Goal: Task Accomplishment & Management: Manage account settings

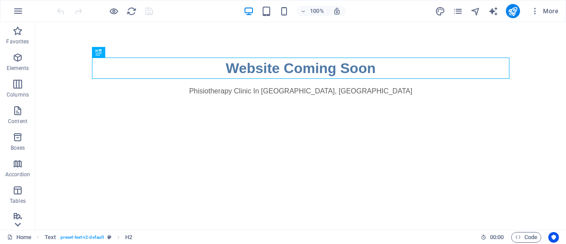
click at [19, 227] on icon at bounding box center [18, 224] width 12 height 12
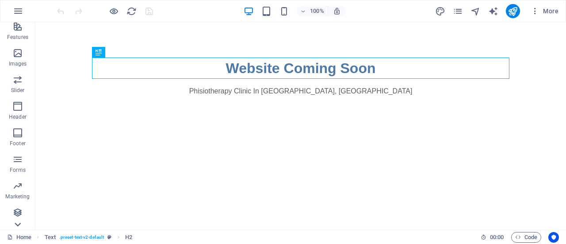
scroll to position [190, 0]
click at [542, 10] on span "More" at bounding box center [545, 11] width 28 height 9
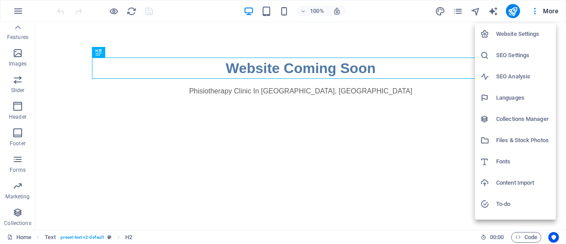
click at [521, 34] on h6 "Website Settings" at bounding box center [523, 34] width 54 height 11
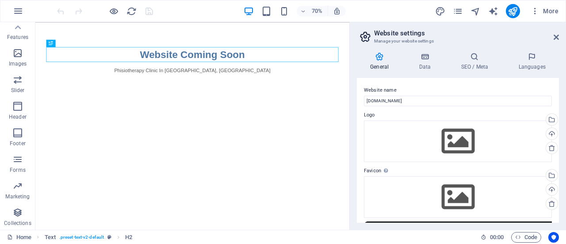
click at [560, 36] on aside "Website settings Manage your website settings General Data SEO / Meta Languages…" at bounding box center [457, 125] width 217 height 207
click at [559, 36] on icon at bounding box center [556, 37] width 5 height 7
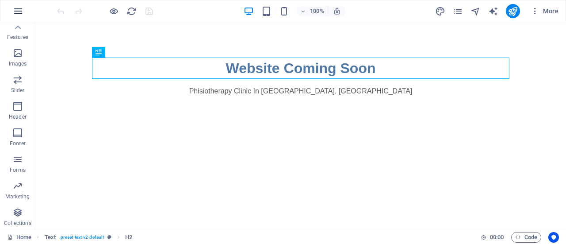
click at [20, 10] on icon "button" at bounding box center [18, 11] width 11 height 11
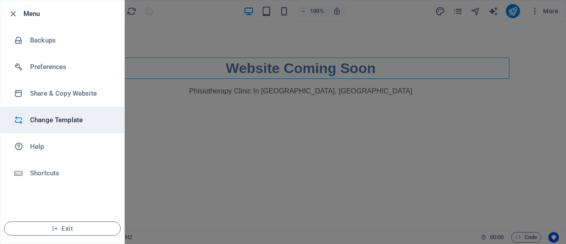
click at [60, 114] on li "Change Template" at bounding box center [62, 120] width 124 height 27
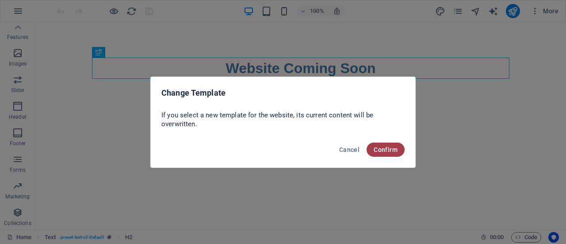
click at [392, 148] on span "Confirm" at bounding box center [386, 149] width 24 height 7
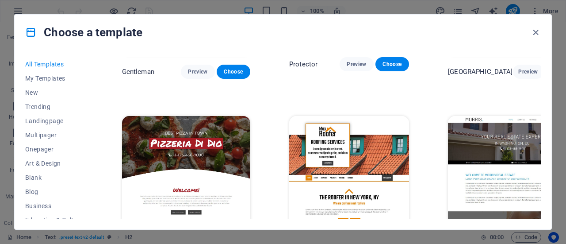
scroll to position [3716, 0]
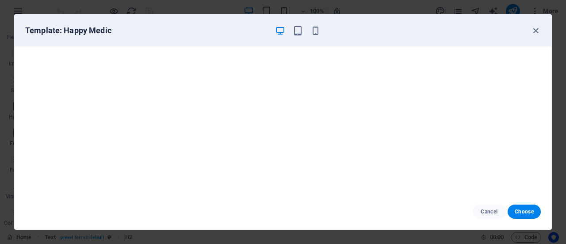
scroll to position [0, 0]
click at [538, 30] on icon "button" at bounding box center [536, 31] width 10 height 10
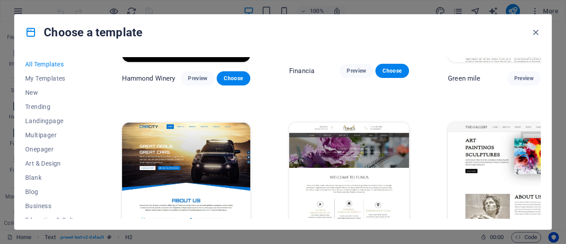
scroll to position [5367, 0]
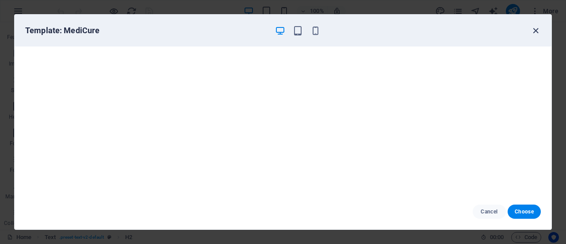
click at [539, 31] on icon "button" at bounding box center [536, 31] width 10 height 10
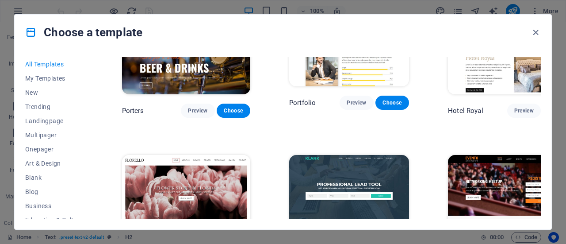
scroll to position [6724, 0]
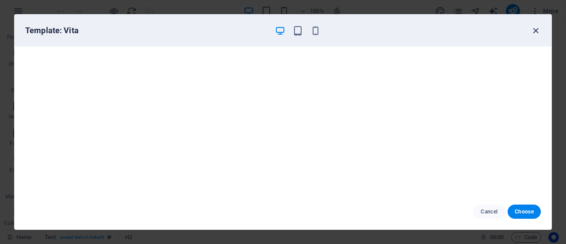
click at [538, 31] on icon "button" at bounding box center [536, 31] width 10 height 10
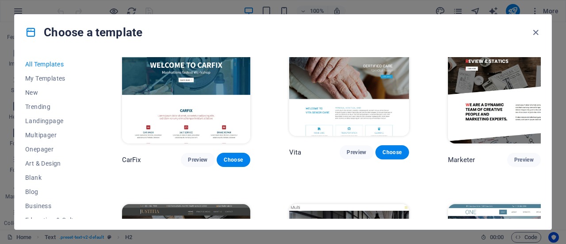
scroll to position [7255, 0]
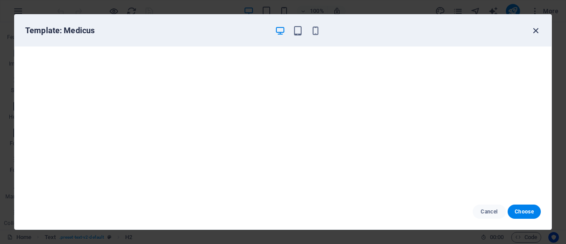
click at [535, 27] on icon "button" at bounding box center [536, 31] width 10 height 10
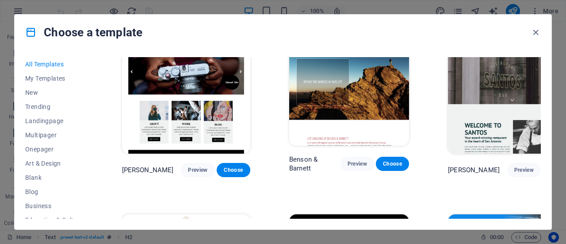
scroll to position [8257, 0]
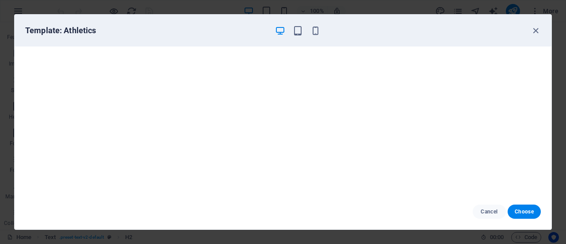
scroll to position [0, 0]
click at [537, 30] on icon "button" at bounding box center [536, 31] width 10 height 10
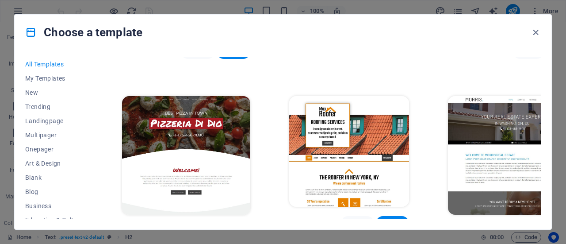
scroll to position [3731, 0]
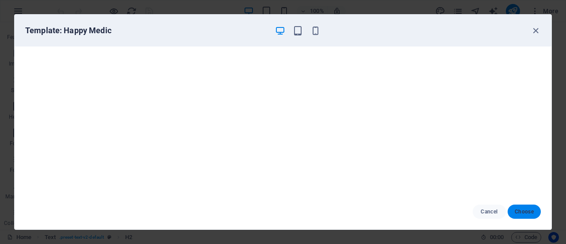
click at [516, 214] on span "Choose" at bounding box center [524, 211] width 19 height 7
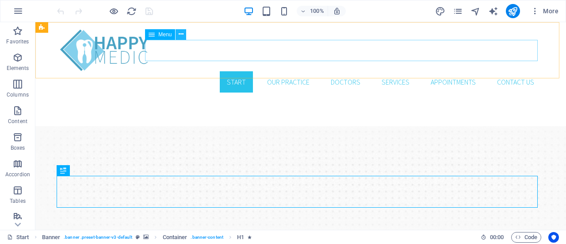
click at [182, 32] on icon at bounding box center [181, 34] width 5 height 9
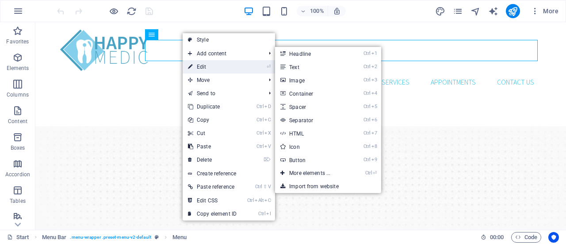
click at [204, 67] on link "⏎ Edit" at bounding box center [212, 66] width 59 height 13
select select
select select "1"
select select
select select "2"
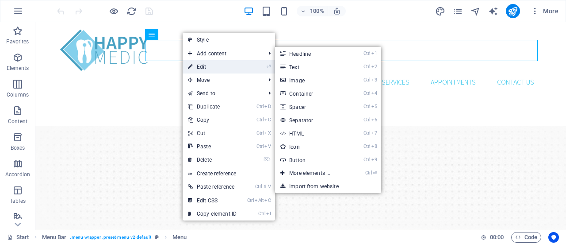
select select
select select "3"
select select
select select "4"
select select
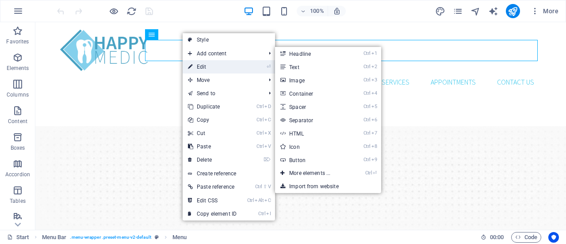
select select
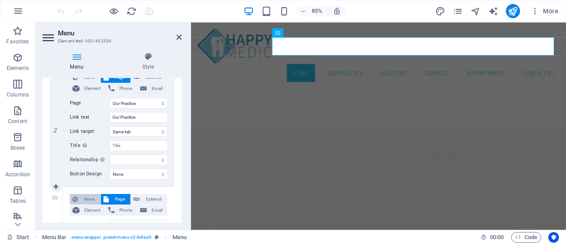
scroll to position [177, 0]
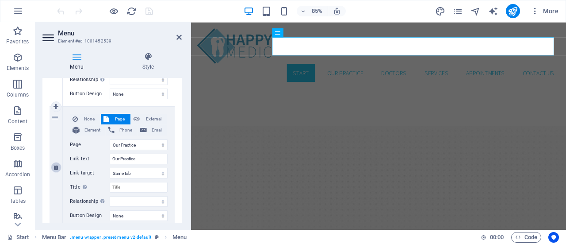
click at [58, 167] on link at bounding box center [56, 167] width 11 height 11
select select
select select "2"
type input "Doctors"
select select
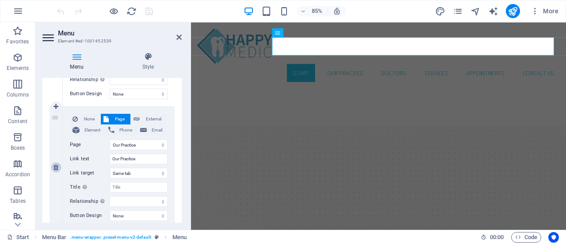
select select "3"
type input "Services"
select select
select select "4"
type input "Appointments"
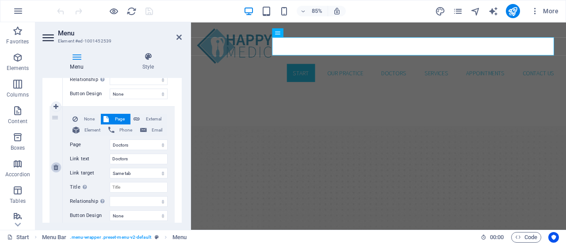
select select
type input "/#contact"
type input "Contact us"
select select
click at [180, 36] on icon at bounding box center [179, 37] width 5 height 7
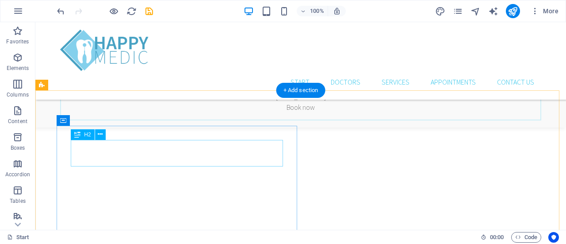
scroll to position [354, 0]
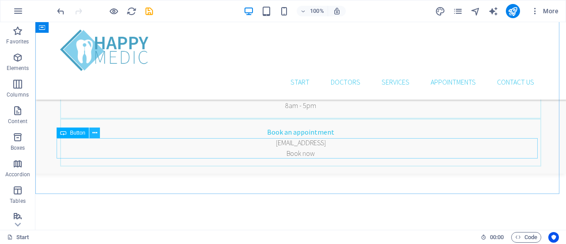
click at [97, 134] on button at bounding box center [94, 132] width 11 height 11
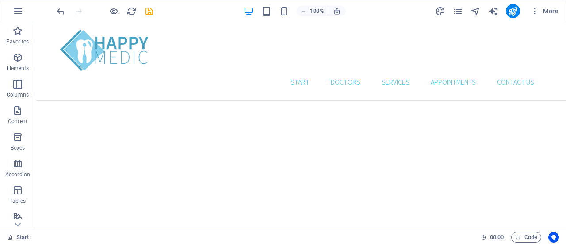
scroll to position [1651, 0]
click at [19, 225] on icon at bounding box center [18, 224] width 12 height 12
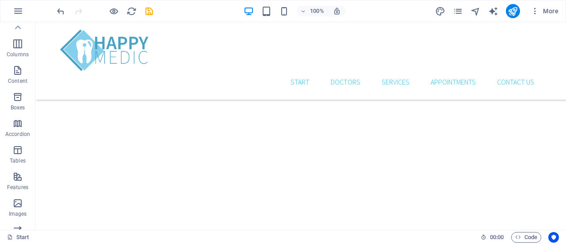
scroll to position [0, 0]
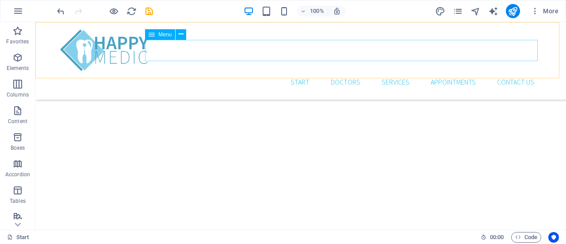
click at [338, 71] on nav "Start Doctors Services Appointments Contact us" at bounding box center [300, 81] width 481 height 21
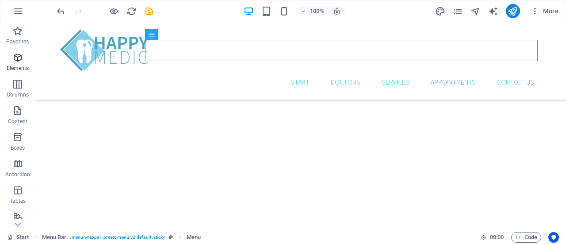
click at [18, 65] on p "Elements" at bounding box center [18, 68] width 23 height 7
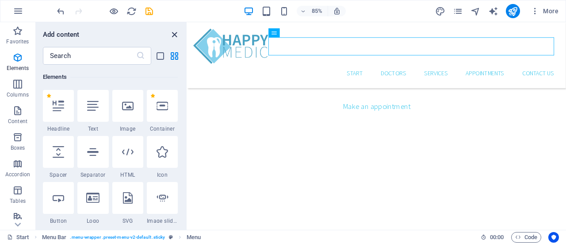
drag, startPoint x: 177, startPoint y: 32, endPoint x: 138, endPoint y: 12, distance: 43.5
click at [177, 32] on icon "close panel" at bounding box center [174, 35] width 10 height 10
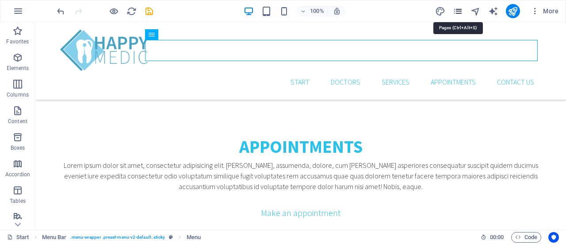
click at [461, 8] on icon "pages" at bounding box center [458, 11] width 10 height 10
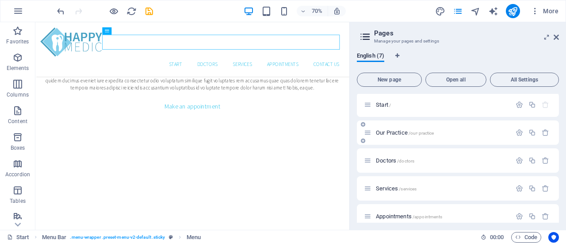
scroll to position [0, 0]
click at [520, 133] on icon "button" at bounding box center [520, 134] width 8 height 8
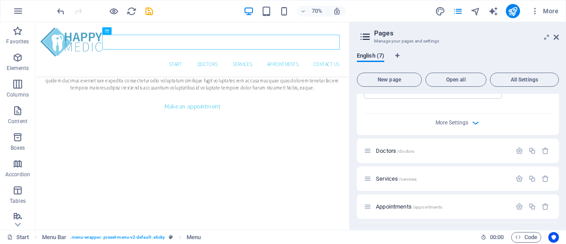
scroll to position [354, 0]
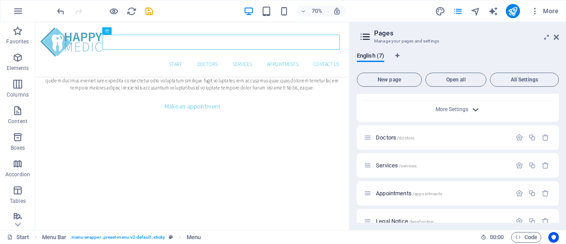
click at [473, 106] on icon "button" at bounding box center [476, 109] width 10 height 10
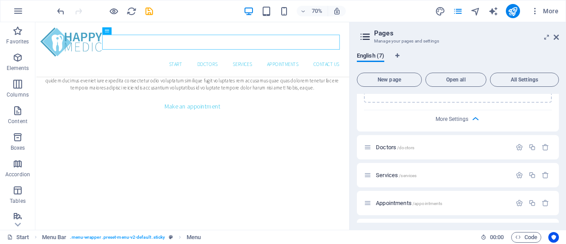
scroll to position [523, 0]
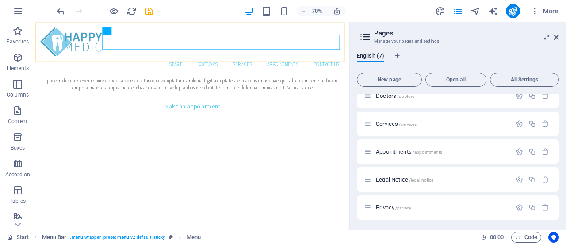
click at [268, 25] on div "Start Doctors Services Appointments Contact us Menu" at bounding box center [259, 60] width 449 height 77
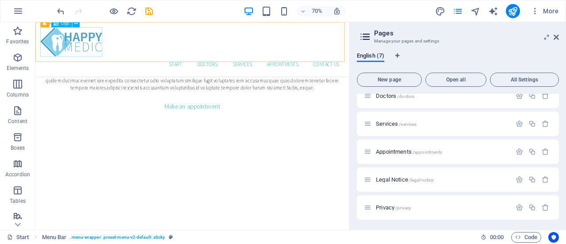
click at [96, 46] on div at bounding box center [259, 50] width 434 height 42
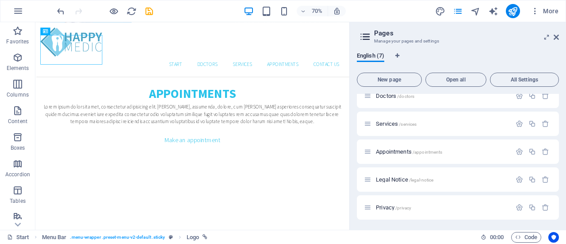
scroll to position [1571, 0]
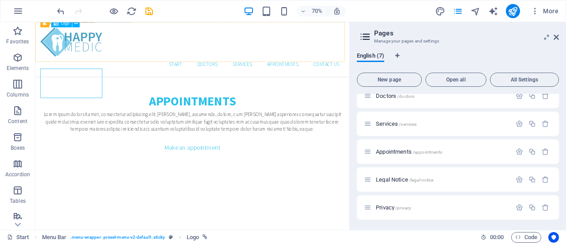
click at [80, 44] on div at bounding box center [259, 50] width 434 height 42
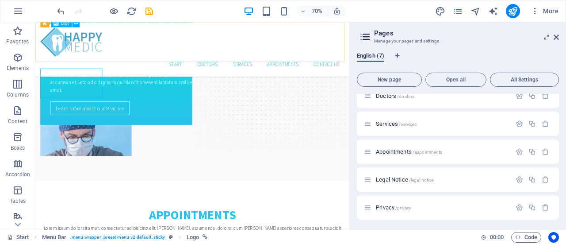
select select "px"
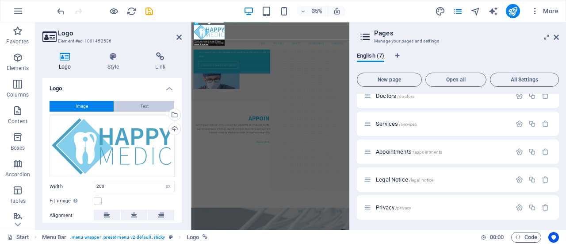
click at [127, 106] on button "Text" at bounding box center [144, 106] width 60 height 11
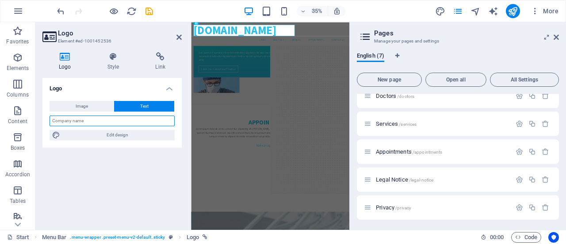
click at [113, 123] on input "text" at bounding box center [112, 120] width 125 height 11
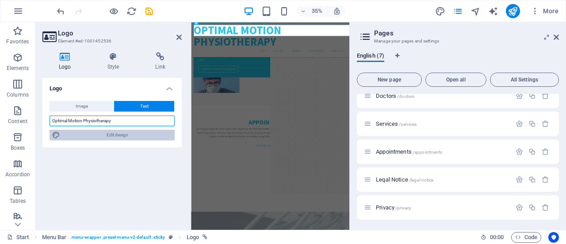
type input "Optimal Motion Physiotherapy"
click at [123, 133] on span "Edit design" at bounding box center [117, 135] width 109 height 11
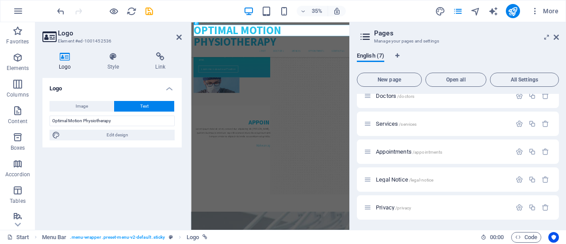
select select "rem"
select select "300"
select select "px"
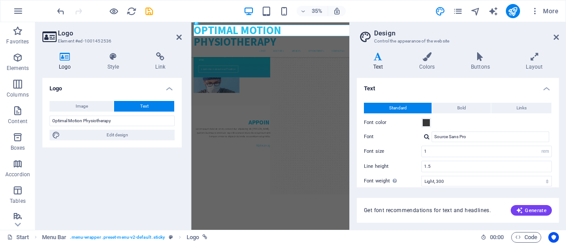
scroll to position [1701, 0]
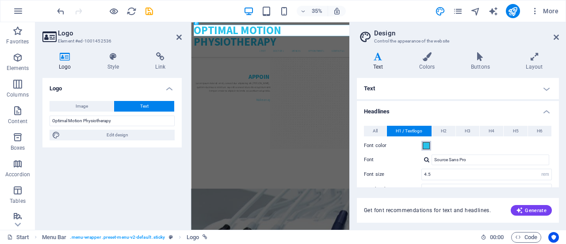
click at [426, 146] on span at bounding box center [426, 145] width 7 height 7
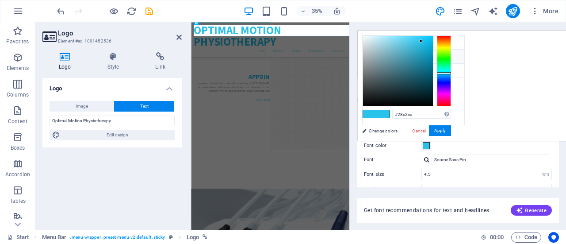
click at [426, 146] on span at bounding box center [426, 145] width 7 height 7
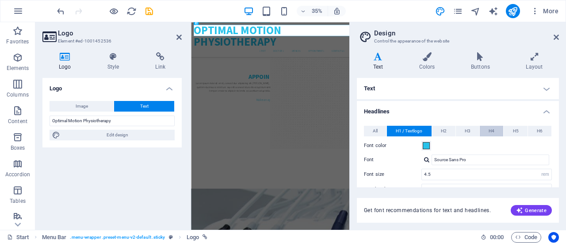
click at [489, 130] on span "H4" at bounding box center [492, 131] width 6 height 11
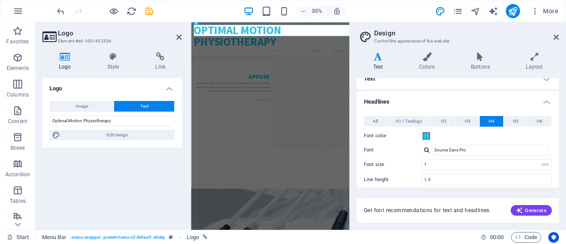
scroll to position [2, 0]
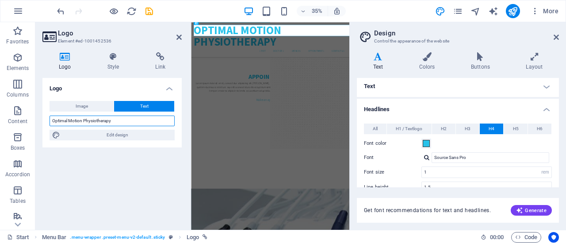
drag, startPoint x: 83, startPoint y: 119, endPoint x: 128, endPoint y: 121, distance: 45.2
click at [128, 121] on input "Optimal Motion Physiotherapy" at bounding box center [112, 120] width 125 height 11
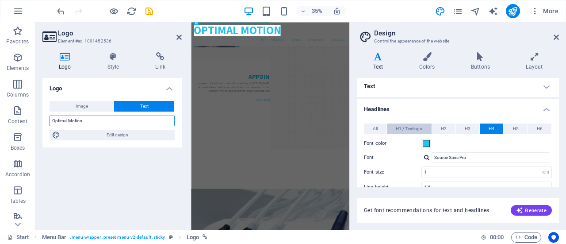
type input "Optimal Motion"
click at [418, 130] on span "H1 / Textlogo" at bounding box center [409, 128] width 27 height 11
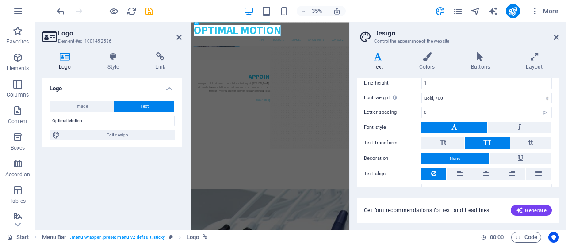
scroll to position [120, 0]
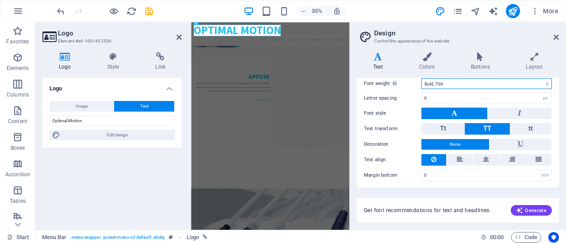
click at [441, 81] on select "Thin, 100 Extra-light, 200 Light, 300 Regular, 400 Medium, 500 Semi-bold, 600 B…" at bounding box center [487, 83] width 130 height 11
select select "400"
click at [422, 78] on select "Thin, 100 Extra-light, 200 Light, 300 Regular, 400 Medium, 500 Semi-bold, 600 B…" at bounding box center [487, 83] width 130 height 11
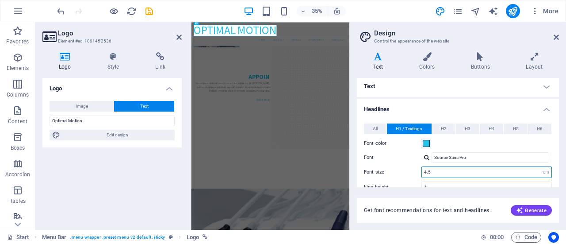
click at [446, 175] on input "4.5" at bounding box center [487, 172] width 130 height 11
type input "4"
type input "2"
click at [399, 170] on label "Font size" at bounding box center [393, 171] width 58 height 5
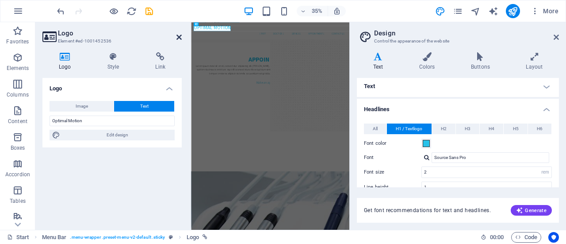
click at [177, 37] on icon at bounding box center [179, 37] width 5 height 7
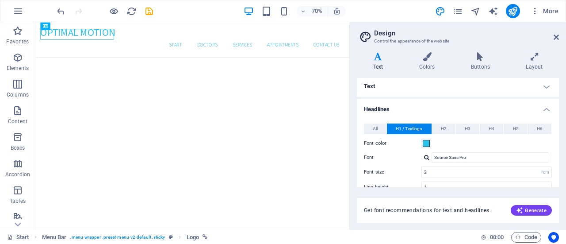
click at [561, 36] on aside "Design Control the appearance of the website Variants Text Colors Buttons Layou…" at bounding box center [457, 125] width 217 height 207
click at [557, 38] on icon at bounding box center [556, 37] width 5 height 7
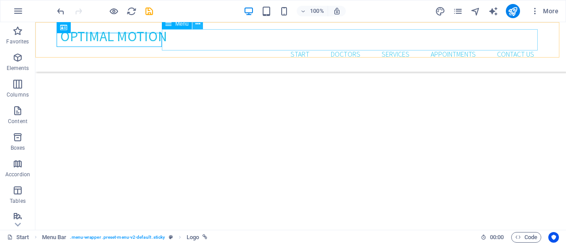
click at [197, 24] on icon at bounding box center [198, 23] width 5 height 9
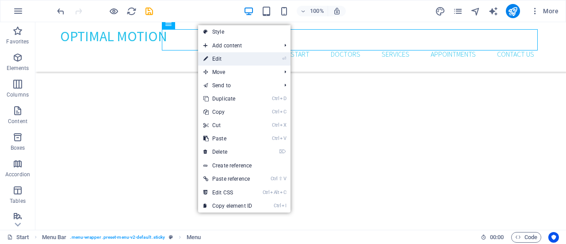
click at [214, 57] on link "⏎ Edit" at bounding box center [227, 58] width 59 height 13
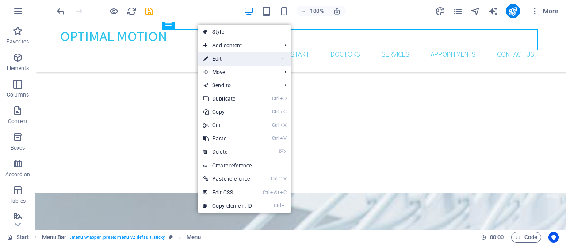
select select
select select "2"
select select
select select "3"
select select
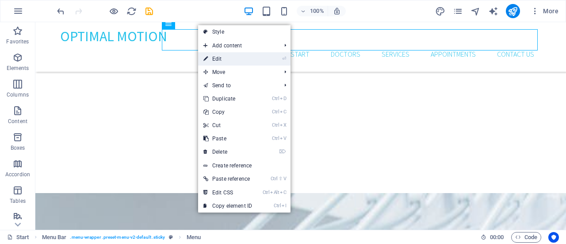
select select "4"
select select
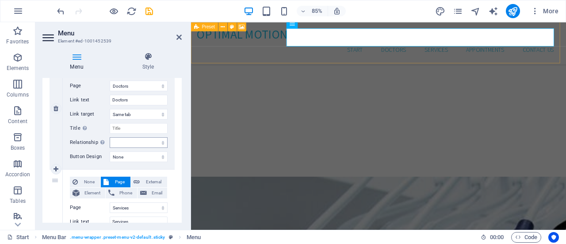
scroll to position [177, 0]
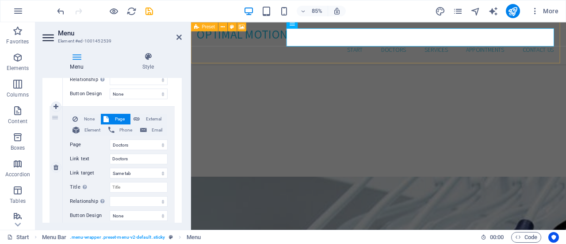
click at [56, 117] on div "2" at bounding box center [56, 167] width 13 height 121
drag, startPoint x: 56, startPoint y: 117, endPoint x: 58, endPoint y: 131, distance: 14.0
click at [58, 131] on div "2" at bounding box center [56, 167] width 13 height 121
select select
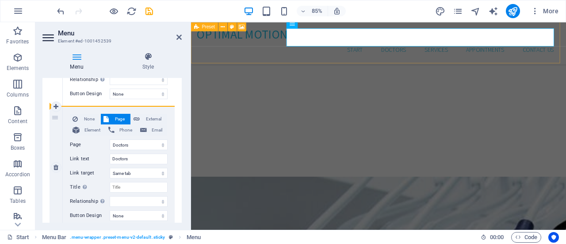
select select
click at [56, 168] on icon at bounding box center [56, 167] width 5 height 6
select select
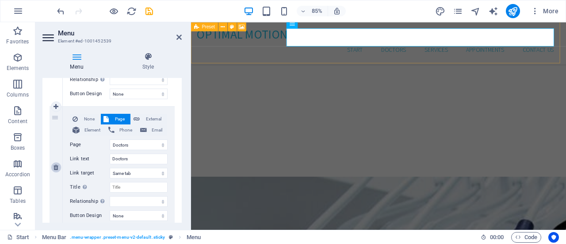
select select "3"
type input "Services"
select select
select select "4"
type input "Appointments"
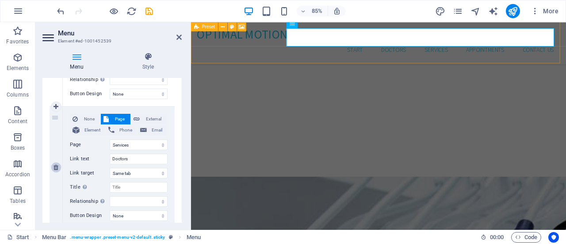
select select
type input "/#contact"
type input "Contact us"
select select
click at [55, 165] on icon at bounding box center [56, 167] width 5 height 6
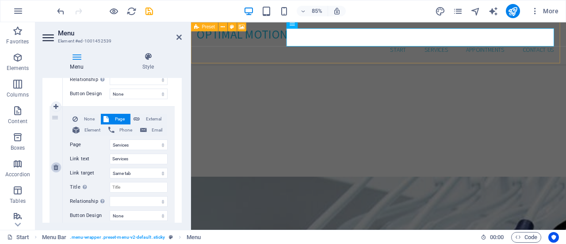
select select
select select "4"
type input "Appointments"
select select
type input "/#contact"
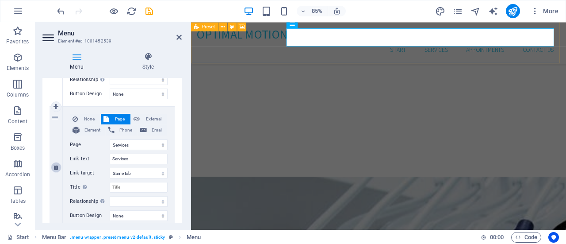
type input "Contact us"
select select
click at [55, 165] on icon at bounding box center [56, 167] width 5 height 6
select select
type input "/#contact"
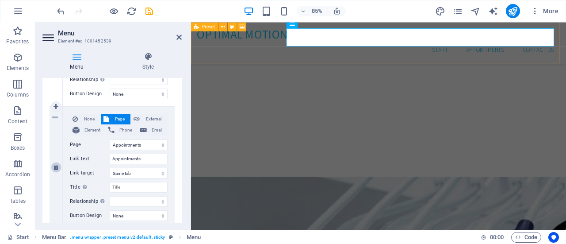
type input "Contact us"
select select
click at [55, 165] on icon at bounding box center [56, 167] width 5 height 6
select select
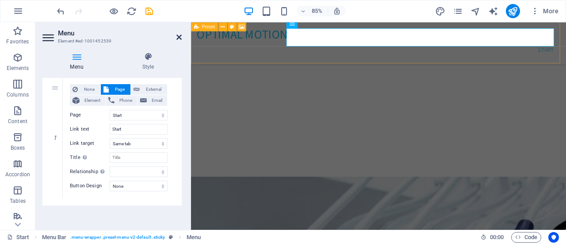
click at [179, 36] on icon at bounding box center [179, 37] width 5 height 7
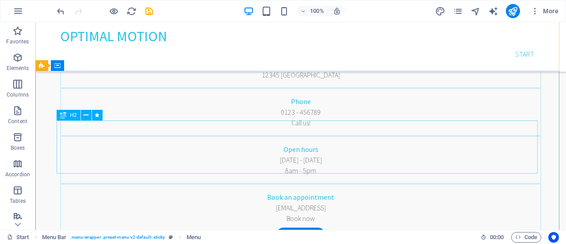
scroll to position [0, 0]
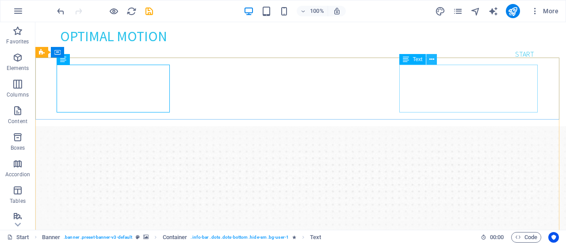
click at [433, 61] on icon at bounding box center [432, 59] width 5 height 9
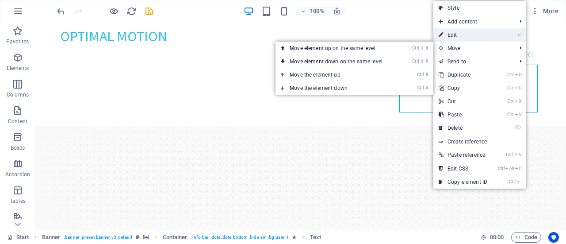
click at [461, 35] on link "⏎ Edit" at bounding box center [463, 34] width 59 height 13
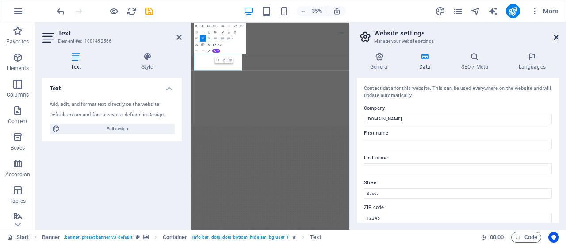
click at [557, 36] on icon at bounding box center [556, 37] width 5 height 7
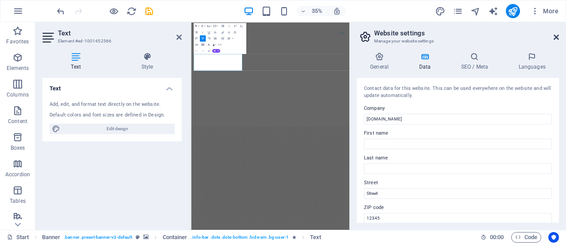
click at [556, 37] on icon at bounding box center [556, 37] width 5 height 7
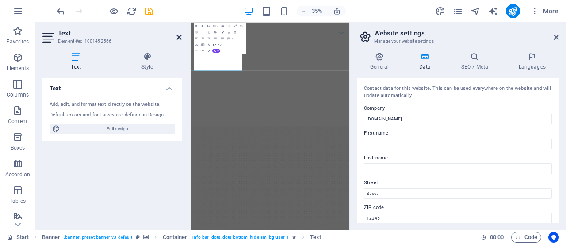
click at [180, 35] on icon at bounding box center [179, 37] width 5 height 7
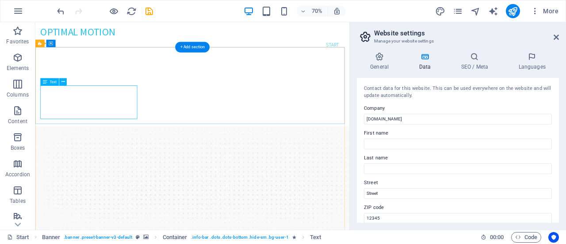
click at [62, 82] on icon at bounding box center [63, 81] width 4 height 7
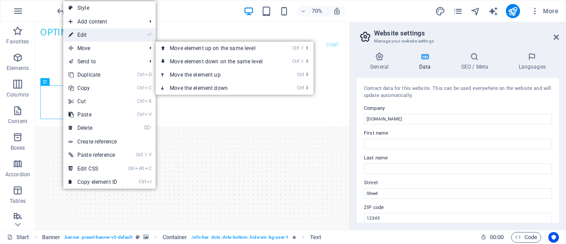
click at [98, 37] on link "⏎ Edit" at bounding box center [92, 34] width 59 height 13
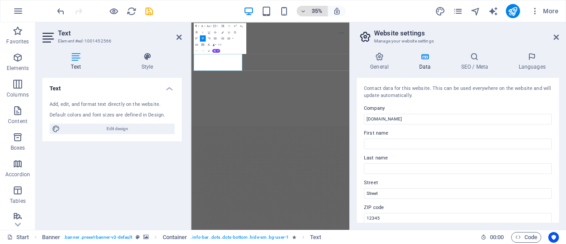
click at [314, 11] on h6 "35%" at bounding box center [317, 11] width 14 height 11
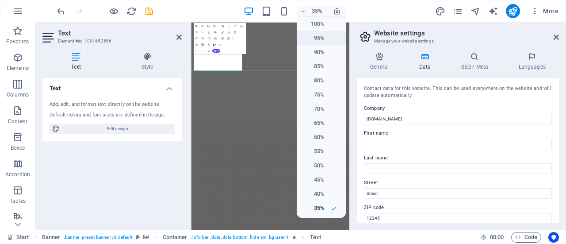
click at [317, 38] on h6 "95%" at bounding box center [313, 38] width 23 height 11
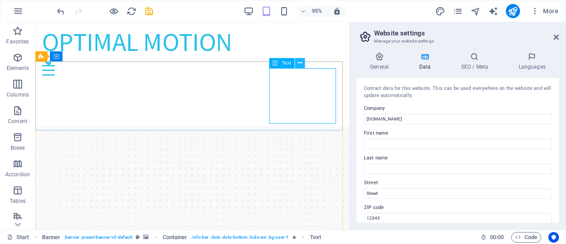
click at [300, 65] on icon at bounding box center [300, 62] width 4 height 9
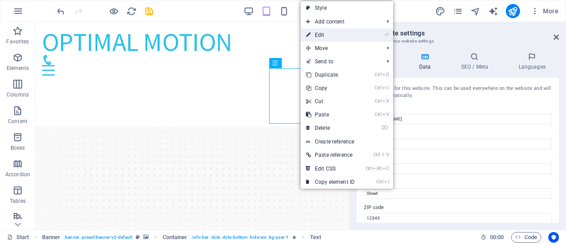
click at [324, 34] on link "⏎ Edit" at bounding box center [330, 34] width 59 height 13
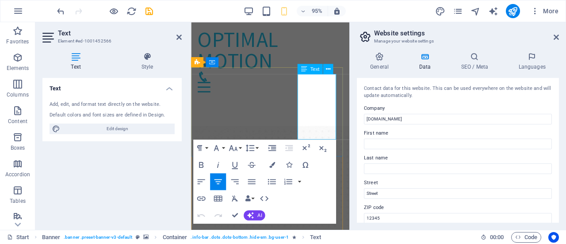
click at [559, 38] on aside "Website settings Manage your website settings General Data SEO / Meta Languages…" at bounding box center [457, 125] width 217 height 207
click at [555, 37] on icon at bounding box center [556, 37] width 5 height 7
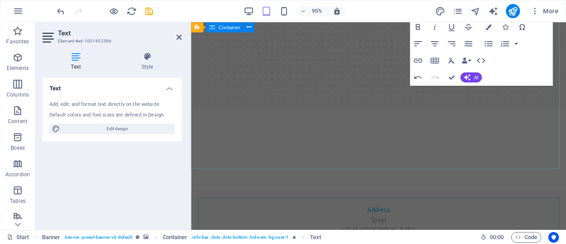
scroll to position [10, 0]
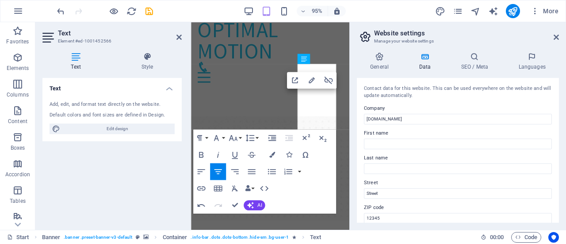
scroll to position [11, 0]
click at [554, 36] on icon at bounding box center [556, 37] width 5 height 7
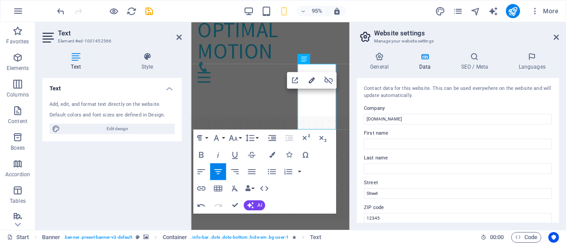
click at [311, 79] on icon "button" at bounding box center [312, 80] width 10 height 10
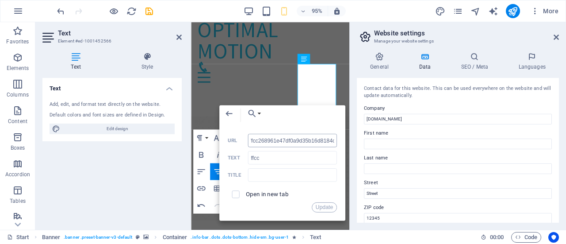
scroll to position [0, 0]
type input "link"
type input "LINK"
click at [325, 207] on button "Update" at bounding box center [324, 207] width 25 height 10
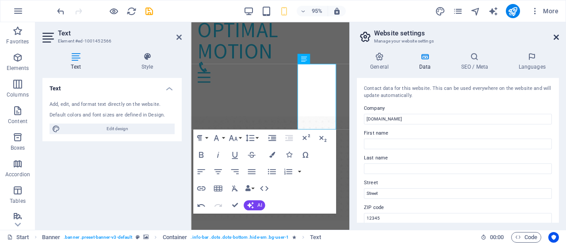
click at [557, 38] on icon at bounding box center [556, 37] width 5 height 7
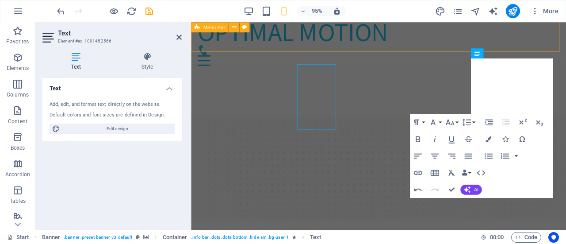
scroll to position [10, 0]
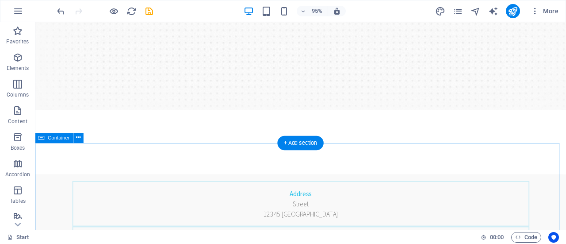
scroll to position [118, 0]
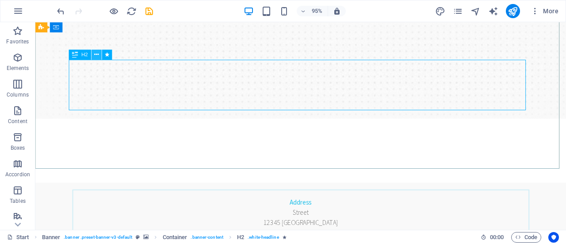
click at [96, 52] on icon at bounding box center [97, 54] width 4 height 9
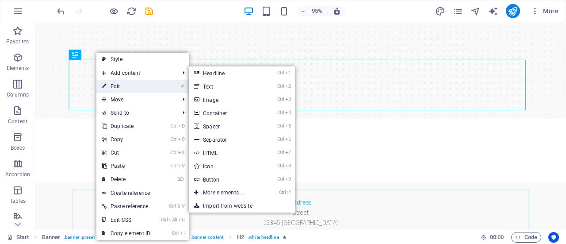
click at [114, 83] on link "⏎ Edit" at bounding box center [125, 86] width 59 height 13
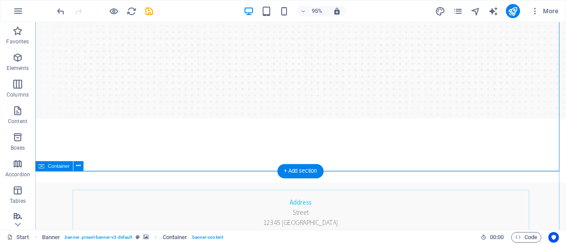
scroll to position [116, 0]
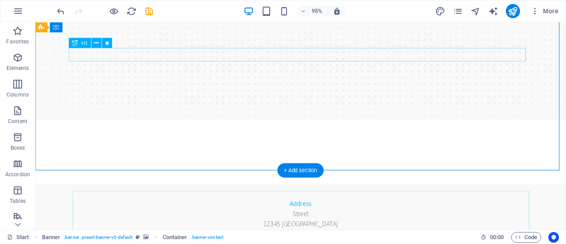
click at [97, 42] on icon at bounding box center [97, 42] width 4 height 9
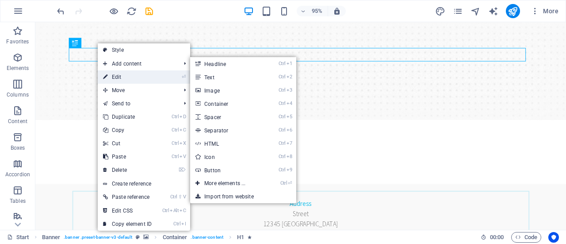
click at [119, 74] on link "⏎ Edit" at bounding box center [127, 76] width 59 height 13
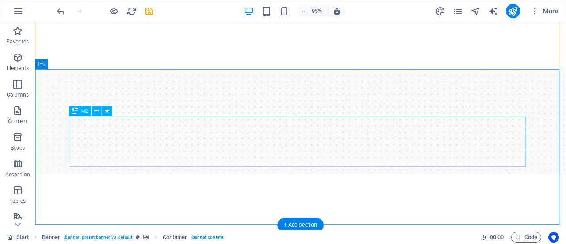
scroll to position [118, 0]
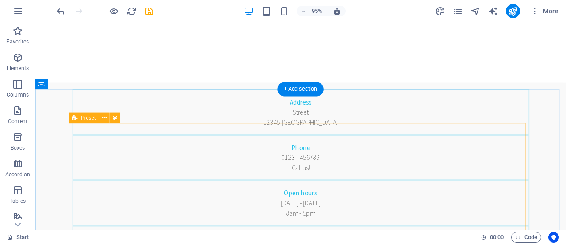
scroll to position [236, 0]
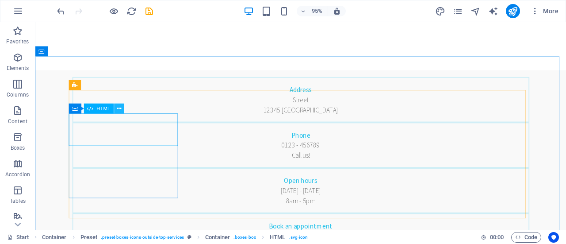
click at [118, 110] on icon at bounding box center [119, 108] width 4 height 9
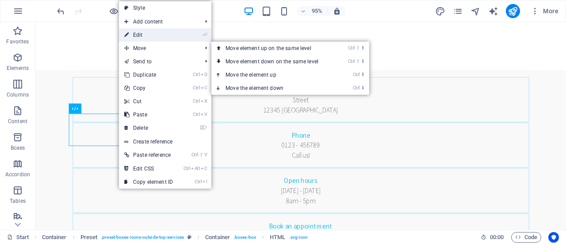
click at [145, 38] on link "⏎ Edit" at bounding box center [148, 34] width 59 height 13
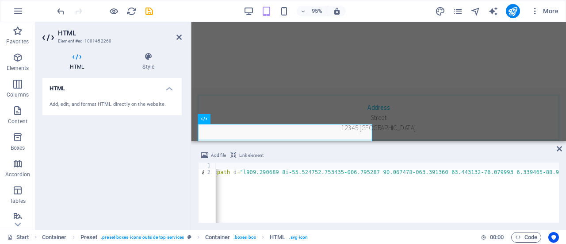
scroll to position [0, 0]
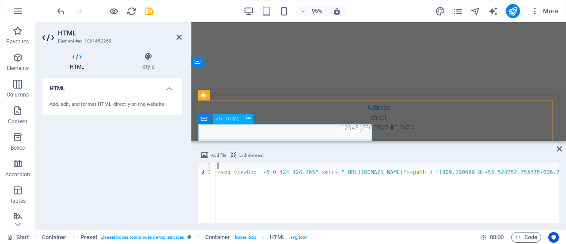
type textarea "<svg viewBox="-5 0 424 424.265" xmlns="http://www.w3.org/2000/svg"><path d="m29…"
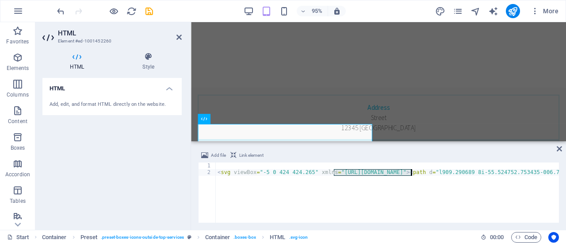
drag, startPoint x: 334, startPoint y: 173, endPoint x: 410, endPoint y: 173, distance: 76.5
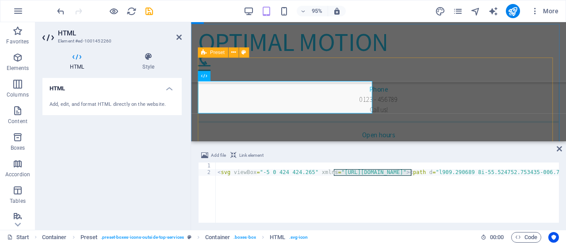
scroll to position [295, 0]
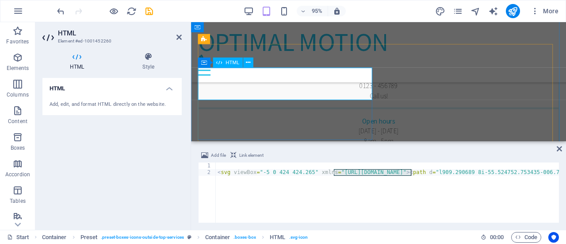
click at [557, 149] on icon at bounding box center [559, 148] width 5 height 7
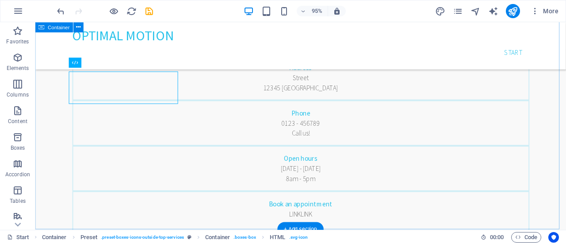
scroll to position [284, 0]
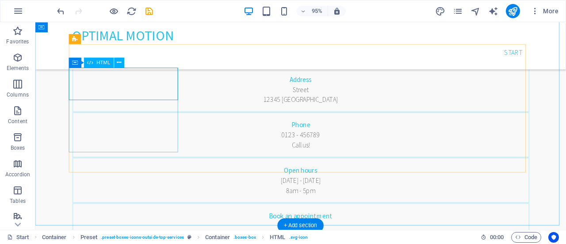
scroll to position [295, 0]
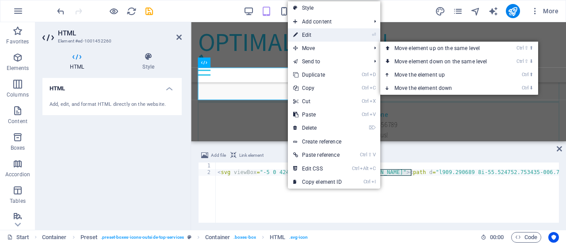
click at [308, 36] on link "⏎ Edit" at bounding box center [317, 34] width 59 height 13
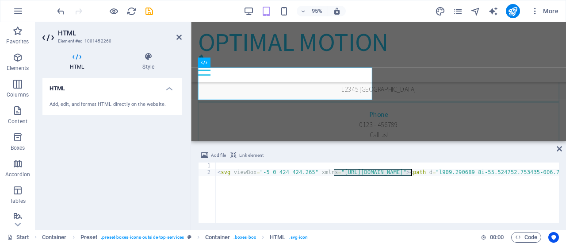
click at [75, 60] on icon at bounding box center [76, 56] width 69 height 9
click at [152, 57] on icon at bounding box center [148, 56] width 67 height 9
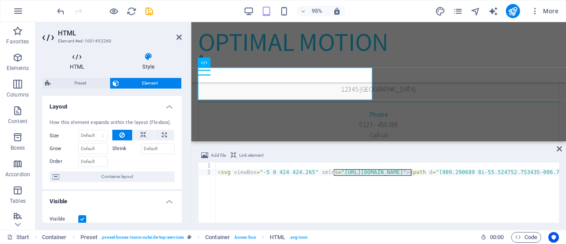
click at [72, 58] on icon at bounding box center [76, 56] width 69 height 9
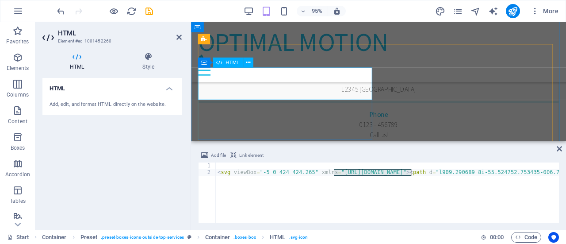
click at [223, 62] on div "HTML" at bounding box center [228, 63] width 30 height 10
click at [249, 64] on icon at bounding box center [248, 62] width 4 height 9
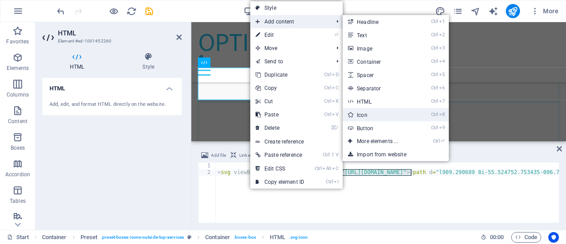
click at [370, 113] on link "Ctrl 8 Icon" at bounding box center [379, 114] width 73 height 13
select select "xMidYMid"
select select "px"
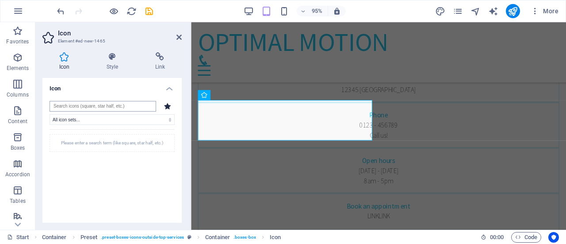
click at [86, 107] on input "search" at bounding box center [103, 106] width 107 height 11
type input "ex"
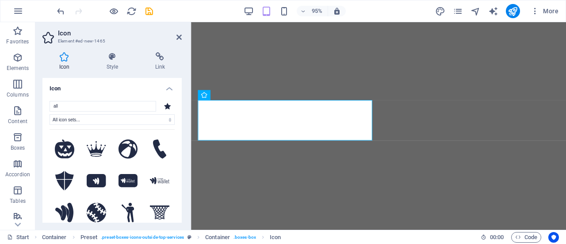
select select "xMidYMid"
select select "px"
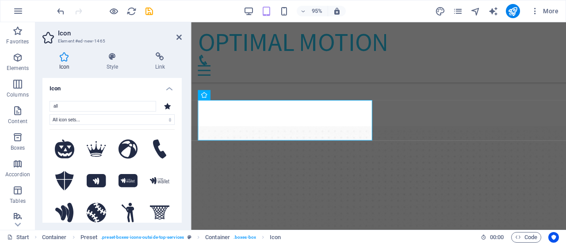
scroll to position [295, 0]
type input "all"
click at [119, 65] on h4 "Style" at bounding box center [114, 61] width 49 height 19
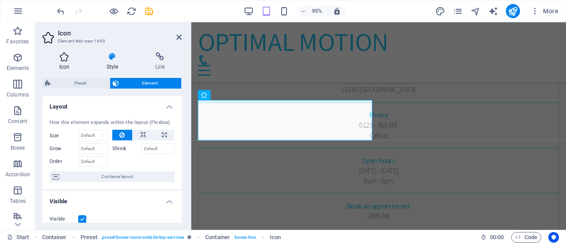
click at [73, 59] on icon at bounding box center [64, 56] width 44 height 9
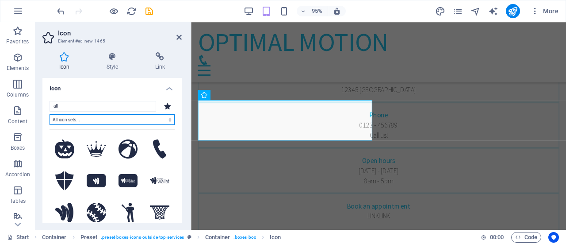
click at [115, 120] on select "All icon sets... IcoFont Ionicons FontAwesome Brands FontAwesome Duotone FontAw…" at bounding box center [112, 119] width 125 height 11
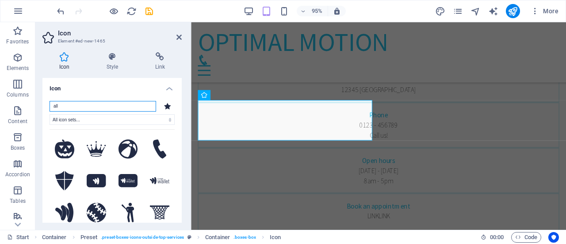
click at [88, 108] on input "all" at bounding box center [103, 106] width 107 height 11
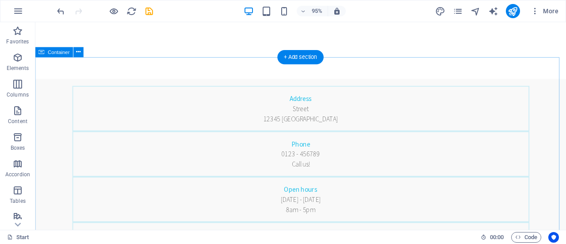
scroll to position [236, 0]
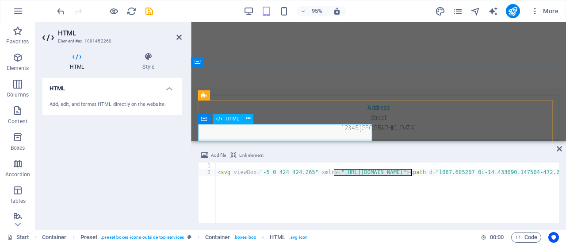
click at [150, 63] on h4 "Style" at bounding box center [148, 61] width 67 height 19
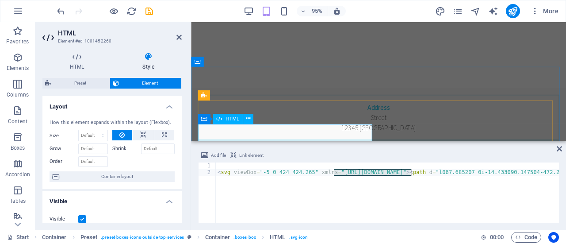
click at [80, 62] on h4 "HTML" at bounding box center [78, 61] width 73 height 19
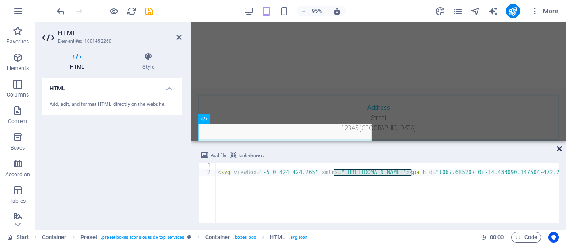
click at [559, 148] on icon at bounding box center [559, 148] width 5 height 7
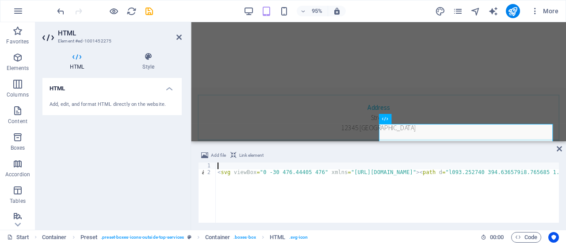
click at [147, 149] on div "HTML Add, edit, and format HTML directly on the website." at bounding box center [111, 150] width 139 height 145
click at [560, 151] on icon at bounding box center [559, 148] width 5 height 7
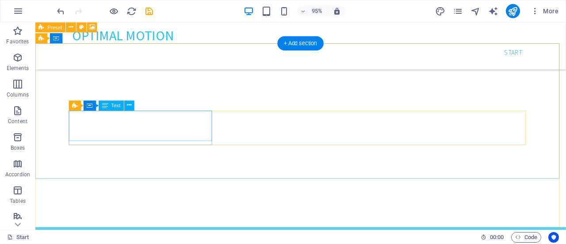
scroll to position [1887, 0]
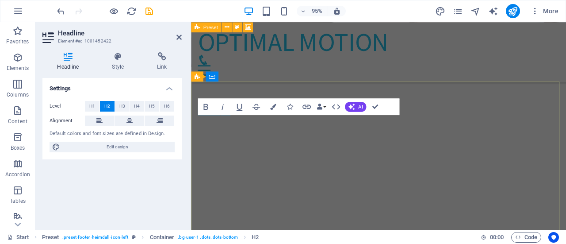
scroll to position [2201, 0]
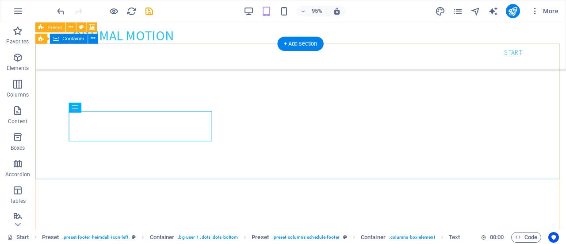
scroll to position [1919, 0]
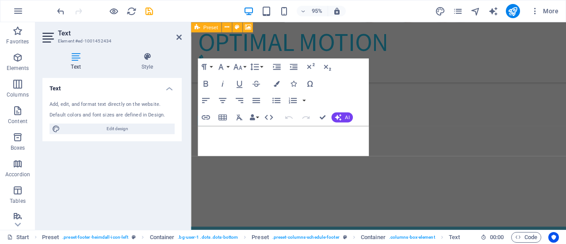
scroll to position [2221, 0]
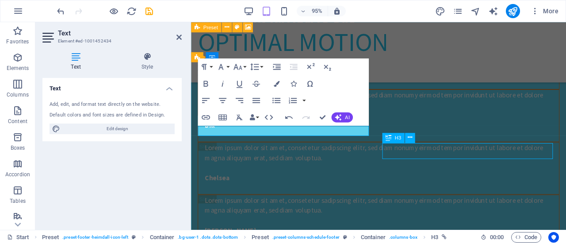
scroll to position [1931, 0]
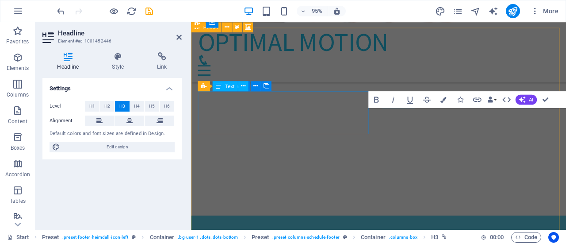
scroll to position [2258, 0]
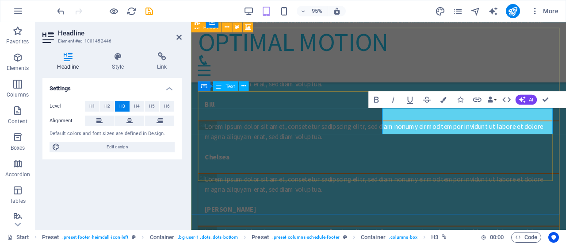
scroll to position [2794, 0]
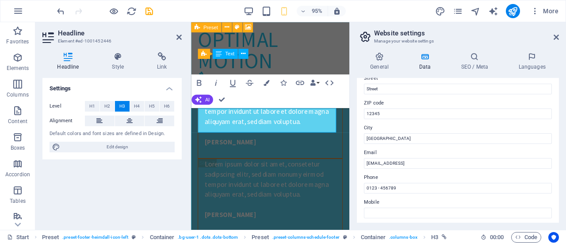
scroll to position [118, 0]
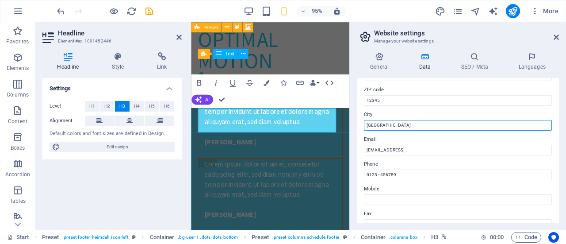
drag, startPoint x: 403, startPoint y: 124, endPoint x: 362, endPoint y: 126, distance: 40.3
click at [362, 126] on div "Contact data for this website. This can be used everywhere on the website and w…" at bounding box center [458, 150] width 202 height 145
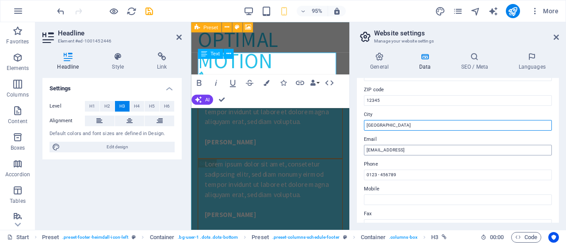
type input "[GEOGRAPHIC_DATA]"
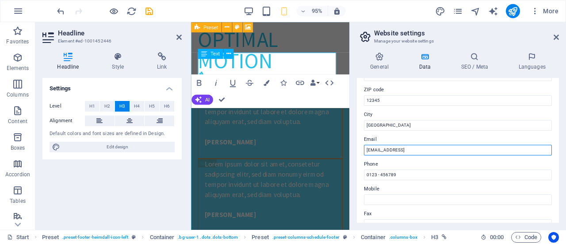
drag, startPoint x: 443, startPoint y: 149, endPoint x: 477, endPoint y: 147, distance: 34.1
click at [477, 147] on input "ffcc268961e47df0a9d35b16d8184c@cpanel.local" at bounding box center [458, 150] width 188 height 11
type input "ffcc268961e47df0a9d35b16d8184c@nogeniuneemail.com"
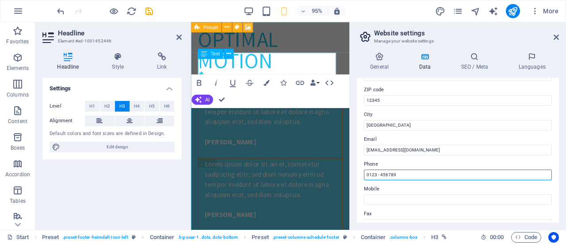
drag, startPoint x: 380, startPoint y: 176, endPoint x: 408, endPoint y: 174, distance: 27.5
click at [408, 174] on input "0123 - 456789" at bounding box center [458, 174] width 188 height 11
click at [375, 176] on input "0123 - 111111111" at bounding box center [458, 174] width 188 height 11
type input "0111 - 111111111"
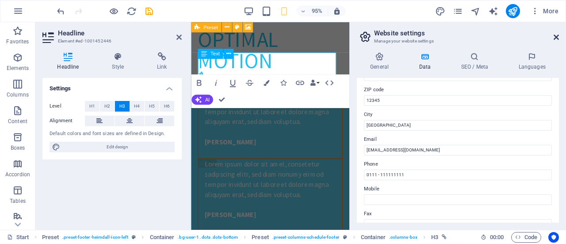
click at [557, 36] on icon at bounding box center [556, 37] width 5 height 7
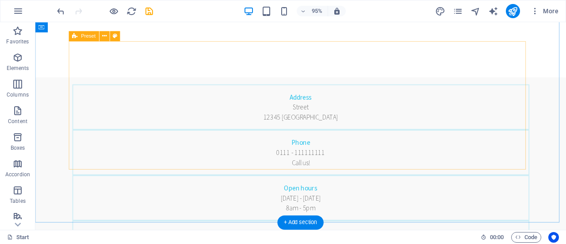
scroll to position [255, 0]
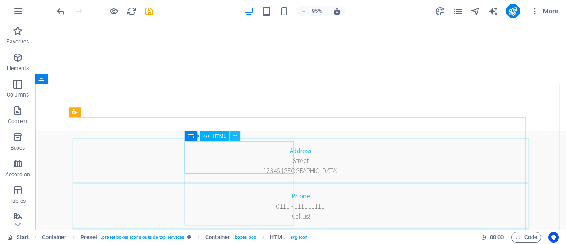
click at [233, 133] on button at bounding box center [235, 135] width 10 height 10
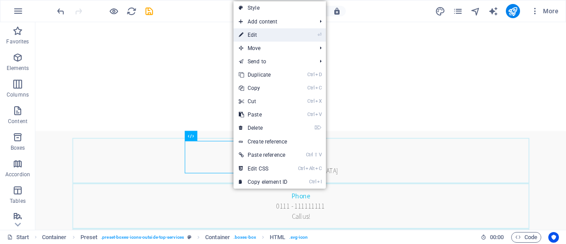
click at [266, 37] on link "⏎ Edit" at bounding box center [263, 34] width 59 height 13
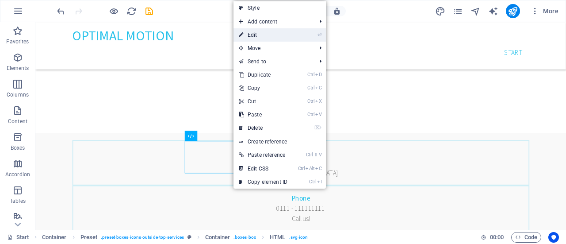
scroll to position [345, 0]
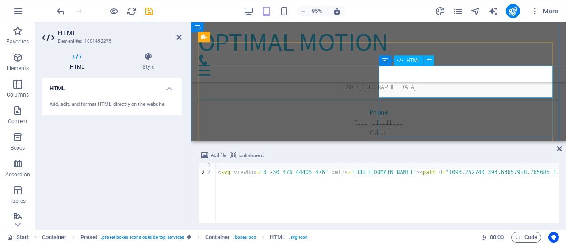
click at [430, 57] on icon at bounding box center [429, 60] width 4 height 9
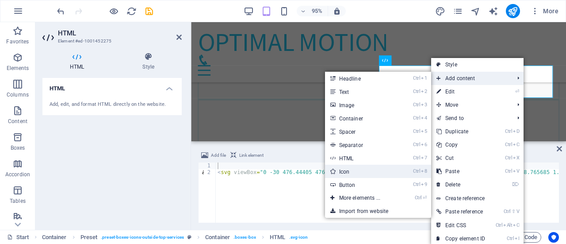
click at [359, 175] on link "Ctrl 8 Icon" at bounding box center [361, 171] width 73 height 13
select select "xMidYMid"
select select "px"
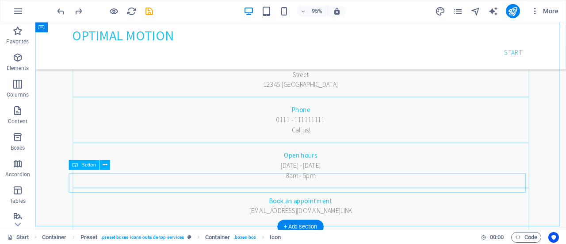
scroll to position [334, 0]
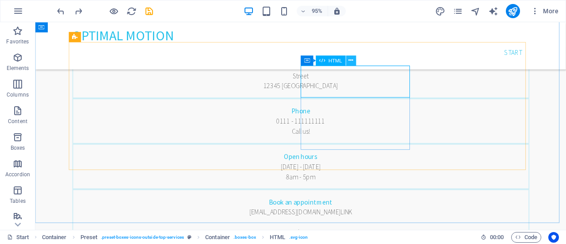
click at [353, 61] on icon at bounding box center [351, 60] width 4 height 9
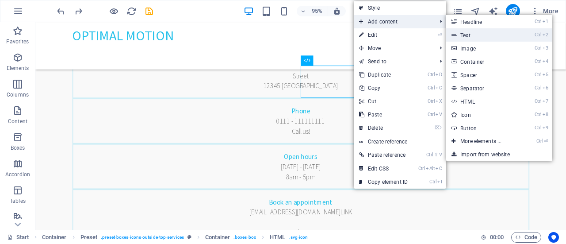
click at [466, 31] on link "Ctrl 2 Text" at bounding box center [482, 34] width 73 height 13
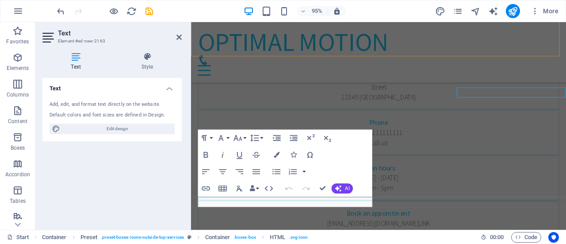
scroll to position [345, 0]
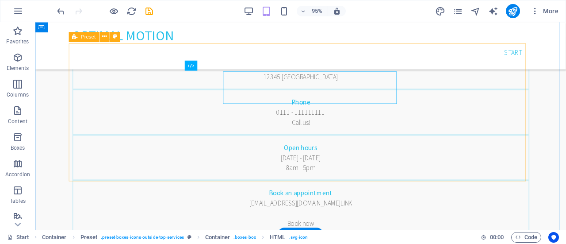
scroll to position [334, 0]
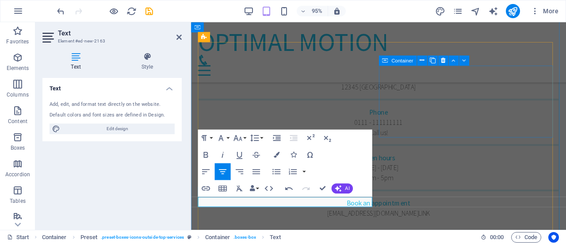
click at [391, 62] on div "Container" at bounding box center [398, 60] width 38 height 10
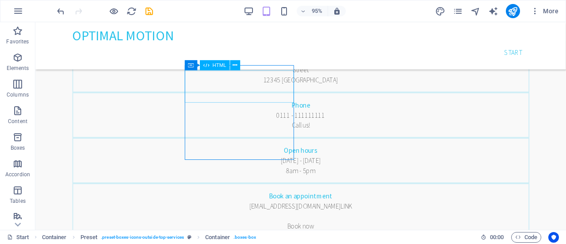
scroll to position [334, 0]
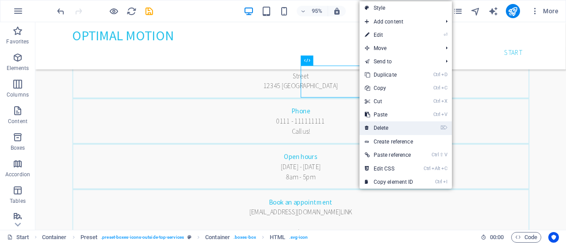
click at [384, 127] on link "⌦ Delete" at bounding box center [389, 127] width 59 height 13
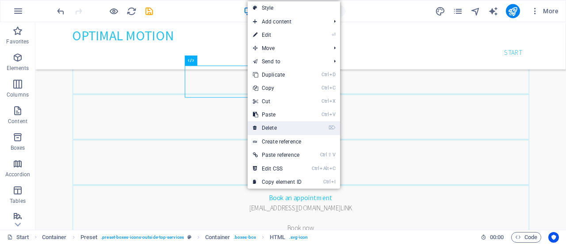
click at [278, 124] on link "⌦ Delete" at bounding box center [277, 127] width 59 height 13
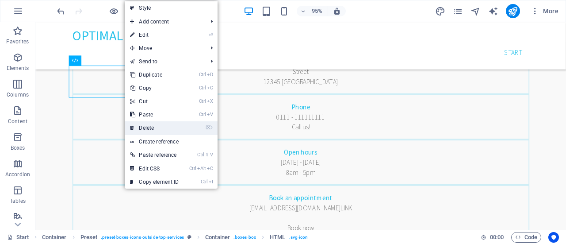
click at [150, 127] on link "⌦ Delete" at bounding box center [154, 127] width 59 height 13
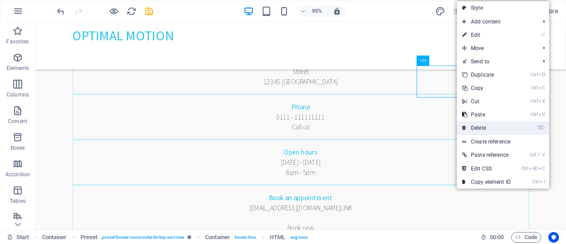
click at [483, 123] on link "⌦ Delete" at bounding box center [486, 127] width 59 height 13
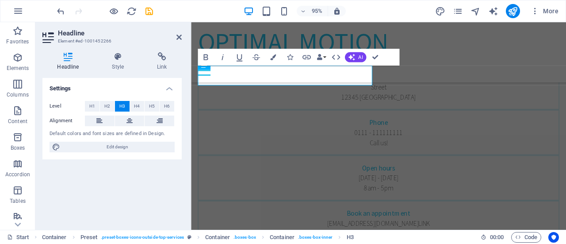
scroll to position [345, 0]
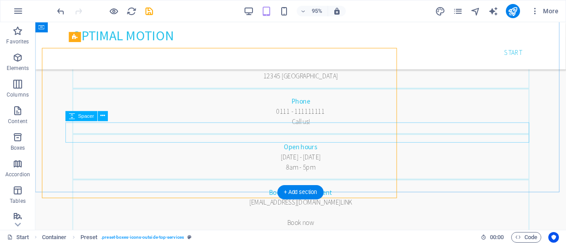
scroll to position [334, 0]
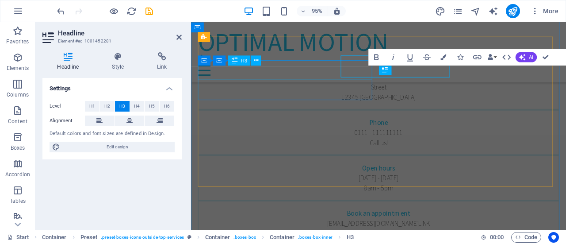
scroll to position [345, 0]
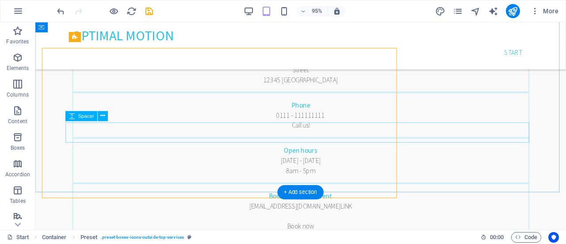
scroll to position [334, 0]
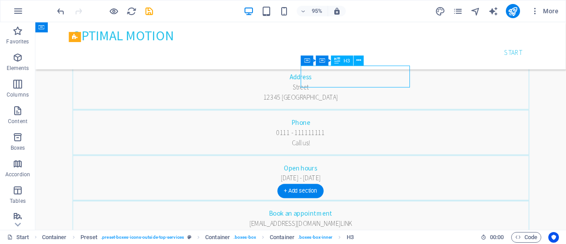
scroll to position [345, 0]
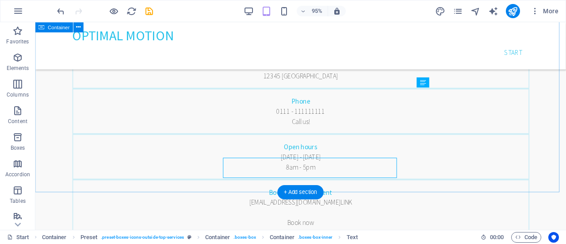
scroll to position [334, 0]
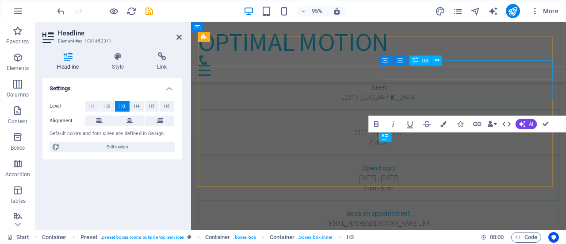
scroll to position [345, 0]
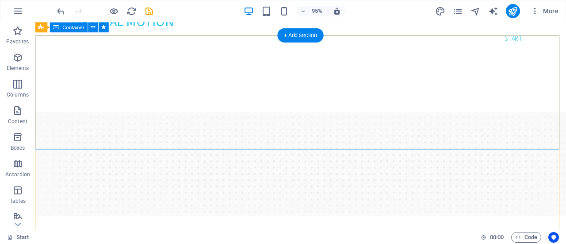
scroll to position [0, 0]
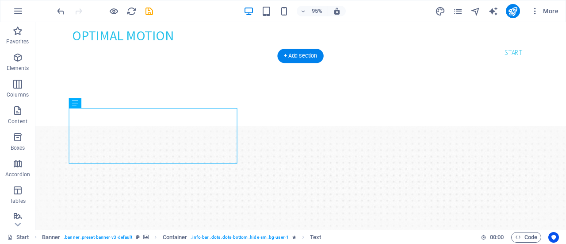
drag, startPoint x: 118, startPoint y: 127, endPoint x: 182, endPoint y: 130, distance: 63.8
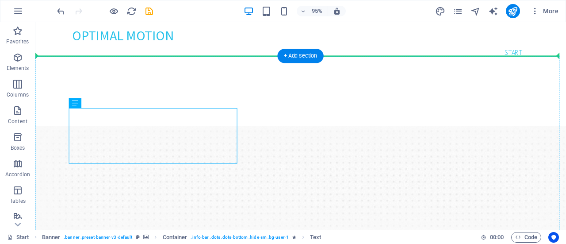
drag, startPoint x: 120, startPoint y: 126, endPoint x: 350, endPoint y: 138, distance: 230.8
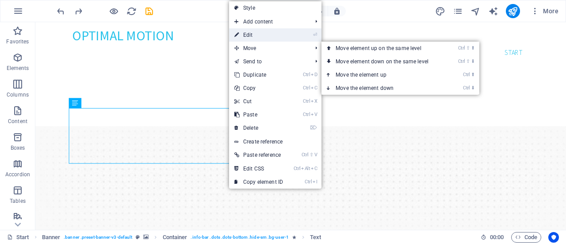
click at [256, 38] on link "⏎ Edit" at bounding box center [258, 34] width 59 height 13
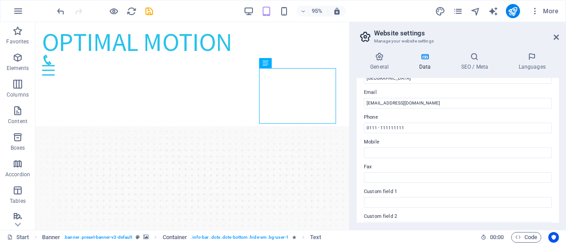
scroll to position [177, 0]
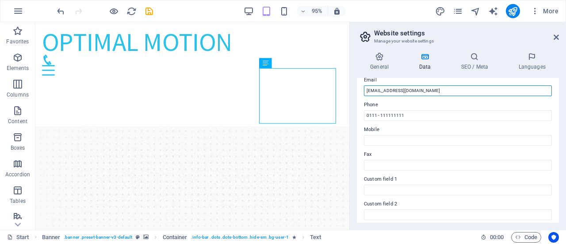
drag, startPoint x: 487, startPoint y: 91, endPoint x: 367, endPoint y: 94, distance: 120.8
click at [367, 94] on input "ffcc268961e47df0a9d35b16d8184c@nogeniuneemail.com" at bounding box center [458, 90] width 188 height 11
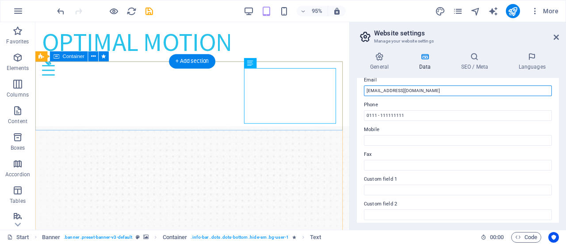
type input "[EMAIL_ADDRESS][DOMAIN_NAME]"
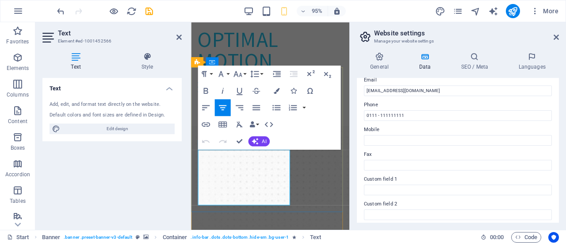
drag, startPoint x: 263, startPoint y: 183, endPoint x: 280, endPoint y: 179, distance: 18.1
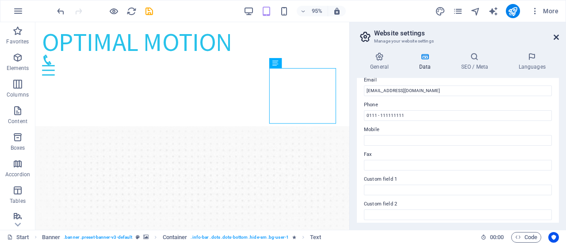
click at [557, 39] on icon at bounding box center [556, 37] width 5 height 7
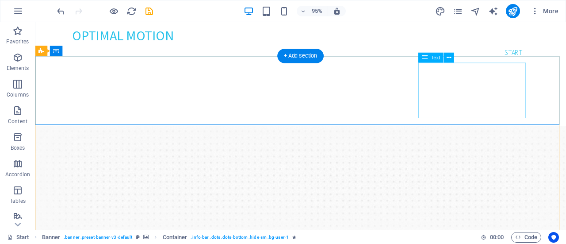
click at [452, 55] on button at bounding box center [449, 57] width 10 height 10
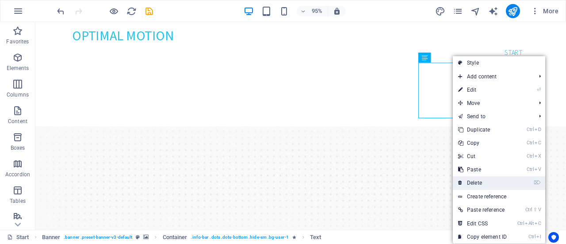
click at [472, 178] on link "⌦ Delete" at bounding box center [482, 182] width 59 height 13
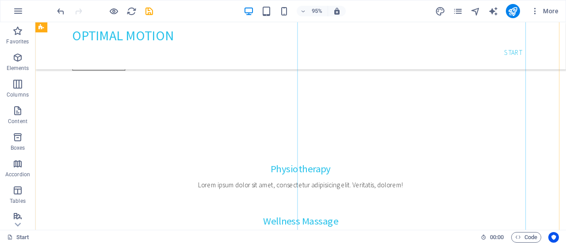
scroll to position [531, 0]
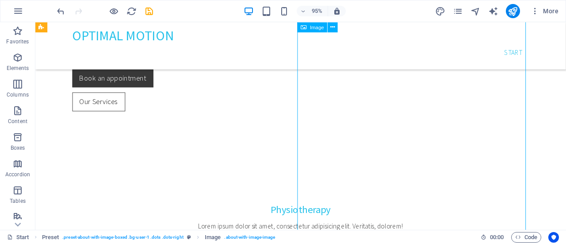
select select "%"
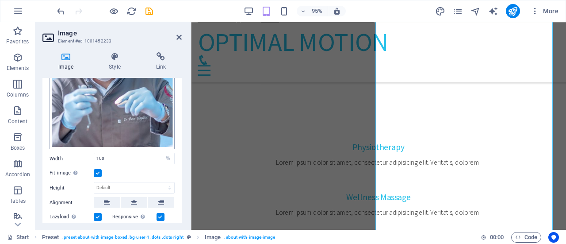
scroll to position [177, 0]
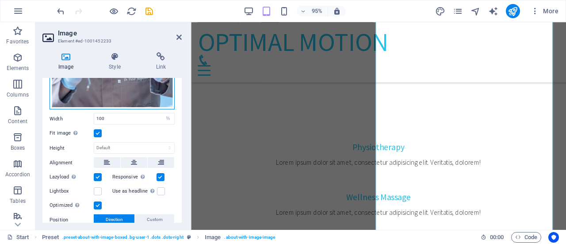
click at [112, 90] on div "Drag files here, click to choose files or select files from Files or our free s…" at bounding box center [112, 17] width 125 height 186
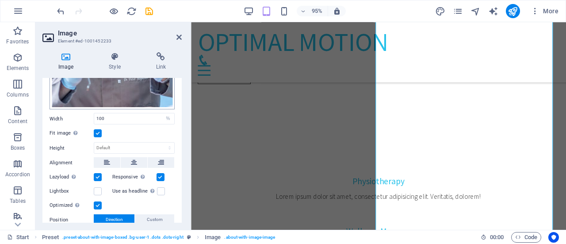
scroll to position [984, 0]
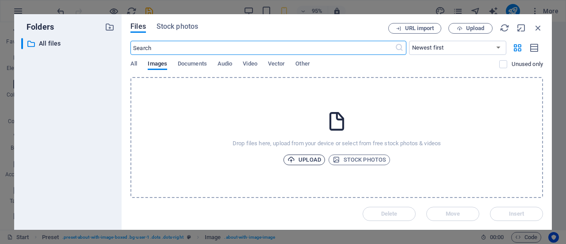
click at [313, 162] on span "Upload" at bounding box center [305, 159] width 34 height 11
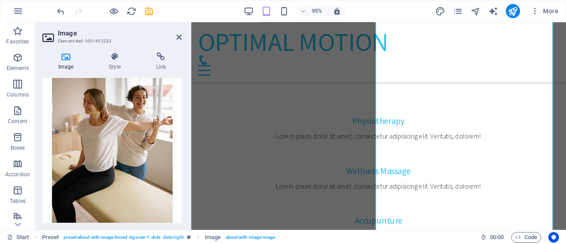
scroll to position [0, 0]
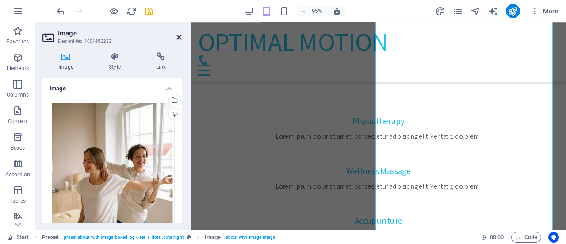
click at [181, 36] on icon at bounding box center [179, 37] width 5 height 7
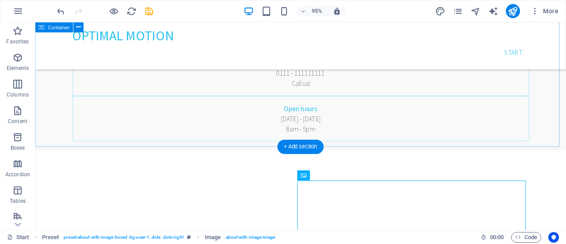
scroll to position [204, 0]
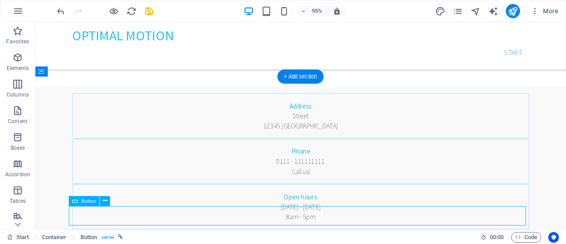
scroll to position [366, 0]
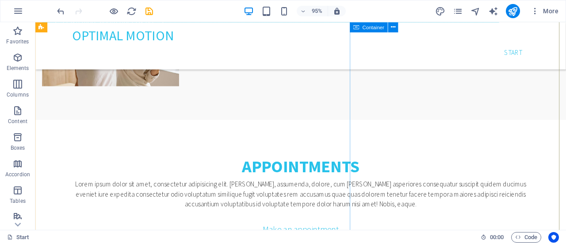
scroll to position [1179, 0]
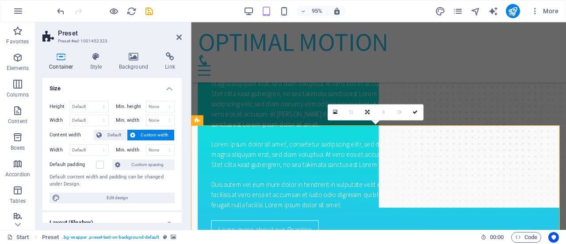
scroll to position [1008, 0]
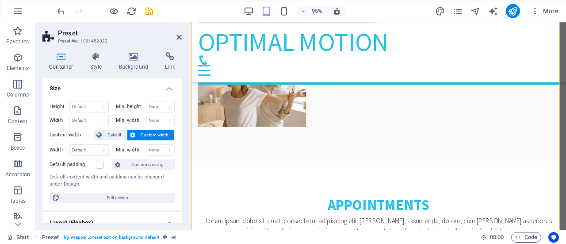
scroll to position [1244, 0]
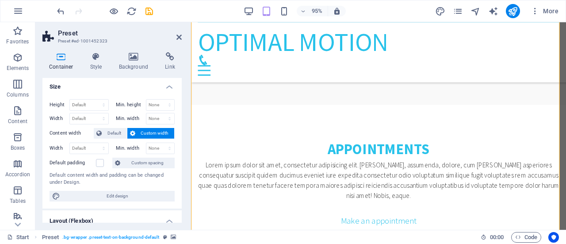
scroll to position [0, 0]
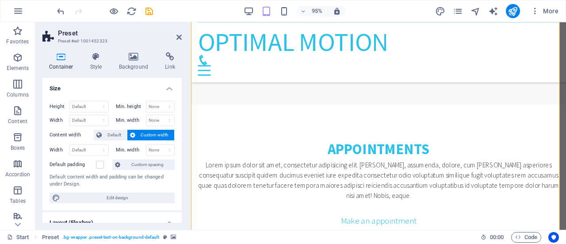
click at [59, 63] on h4 "Container" at bounding box center [62, 61] width 41 height 19
click at [98, 62] on h4 "Style" at bounding box center [98, 61] width 29 height 19
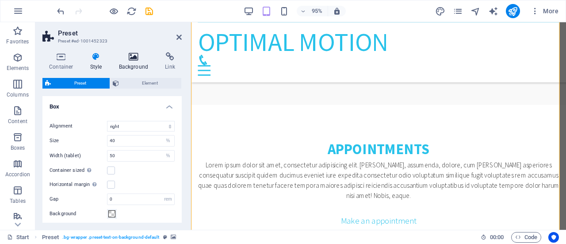
click at [128, 64] on h4 "Background" at bounding box center [135, 61] width 46 height 19
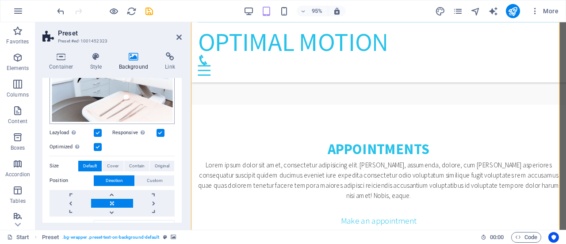
scroll to position [118, 0]
click at [114, 98] on div "Drag files here, click to choose files or select files from Files or our free s…" at bounding box center [112, 80] width 125 height 85
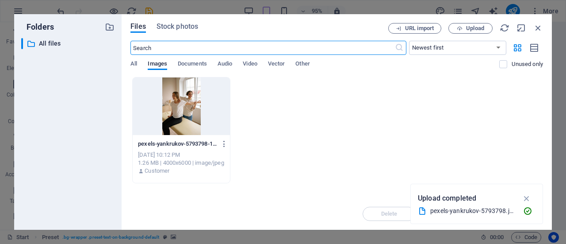
scroll to position [1250, 0]
click at [470, 28] on span "Upload" at bounding box center [475, 28] width 18 height 5
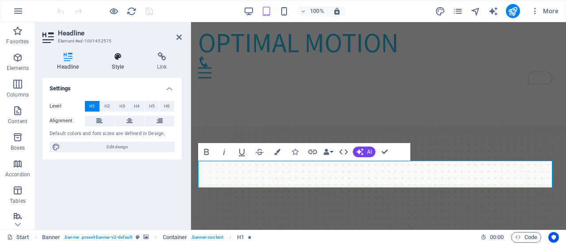
click at [122, 57] on icon at bounding box center [118, 56] width 42 height 9
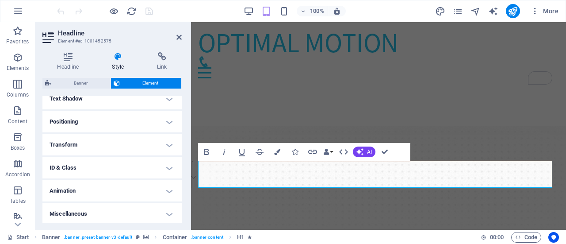
scroll to position [247, 0]
click at [165, 189] on h4 "Animation" at bounding box center [111, 189] width 139 height 21
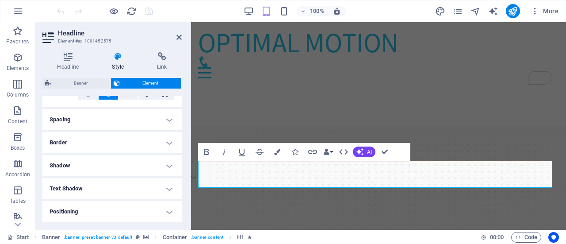
scroll to position [102, 0]
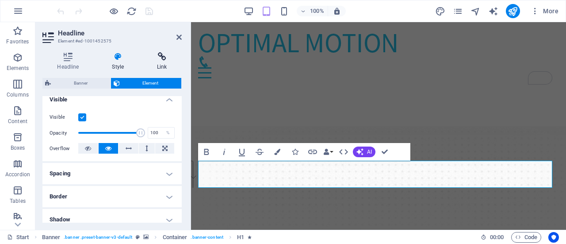
click at [166, 60] on icon at bounding box center [161, 56] width 39 height 9
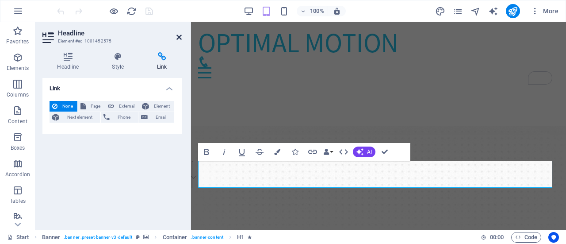
click at [178, 37] on icon at bounding box center [179, 37] width 5 height 7
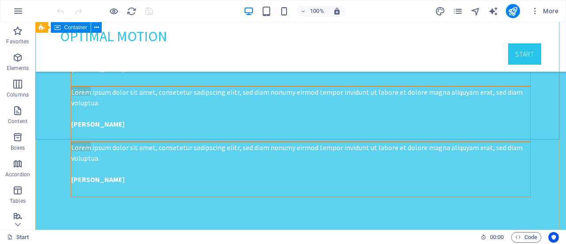
scroll to position [2246, 0]
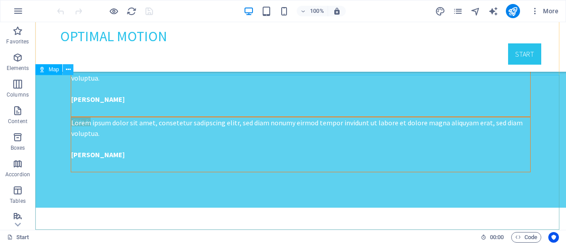
click at [69, 70] on icon at bounding box center [68, 69] width 5 height 9
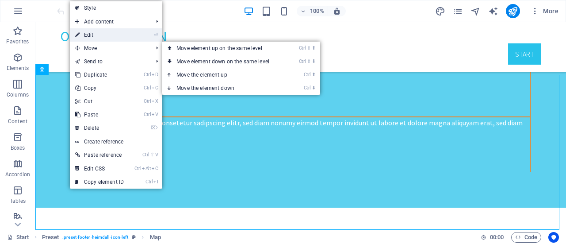
click at [100, 36] on link "⏎ Edit" at bounding box center [99, 34] width 59 height 13
select select "2"
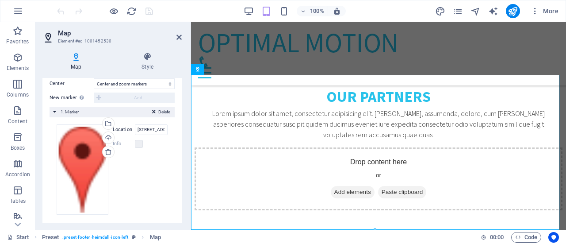
scroll to position [170, 0]
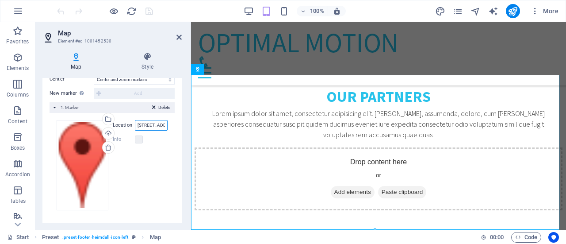
click at [140, 124] on input "34 Washington Ave, 33139 Miami Beach, FL" at bounding box center [151, 125] width 33 height 11
type input "abbotsford,"
click at [161, 124] on input "abbotsford," at bounding box center [151, 125] width 33 height 11
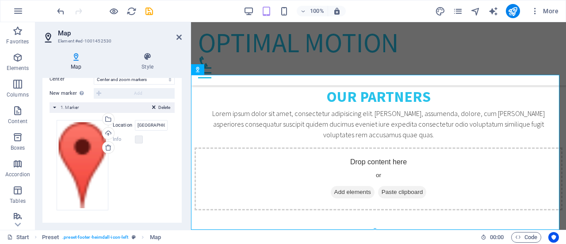
click at [187, 123] on div "Map Style Map options Map center 34 Washington Ave, 33139 Miami Beach, FL Map i…" at bounding box center [112, 137] width 154 height 184
click at [177, 37] on icon at bounding box center [179, 37] width 5 height 7
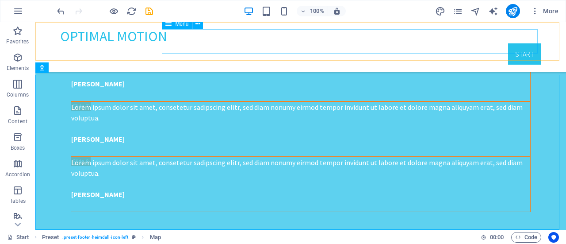
scroll to position [2246, 0]
click at [512, 10] on icon "publish" at bounding box center [513, 11] width 10 height 10
checkbox input "false"
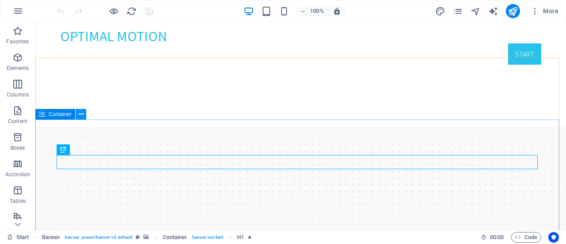
click at [80, 114] on icon at bounding box center [81, 114] width 5 height 9
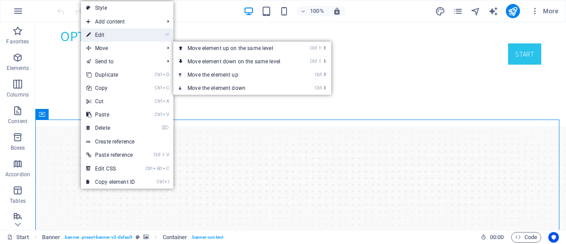
click at [108, 35] on link "⏎ Edit" at bounding box center [110, 34] width 59 height 13
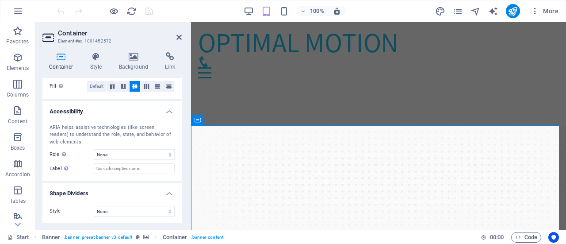
scroll to position [20, 0]
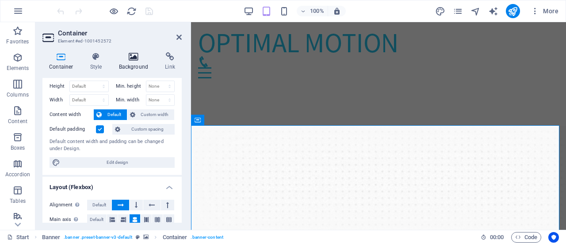
click at [127, 60] on icon at bounding box center [133, 56] width 43 height 9
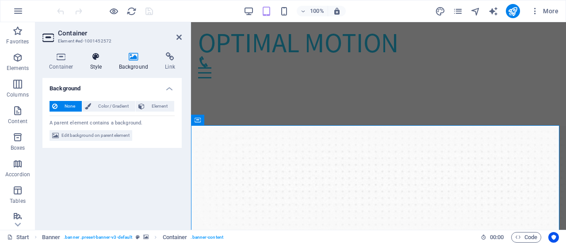
click at [100, 57] on icon at bounding box center [96, 56] width 25 height 9
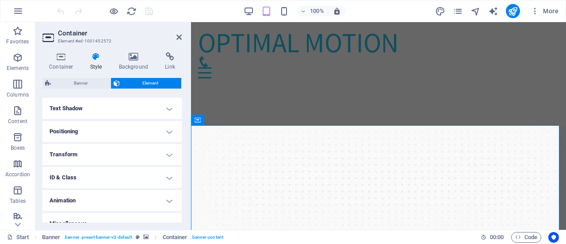
scroll to position [247, 0]
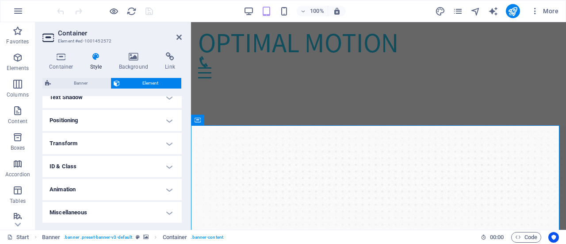
click at [164, 188] on h4 "Animation" at bounding box center [111, 189] width 139 height 21
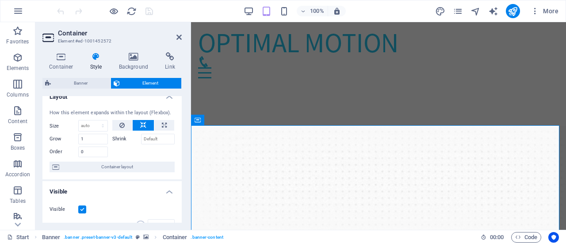
scroll to position [0, 0]
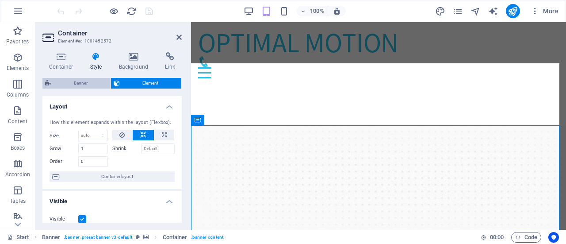
click at [90, 82] on span "Banner" at bounding box center [81, 83] width 54 height 11
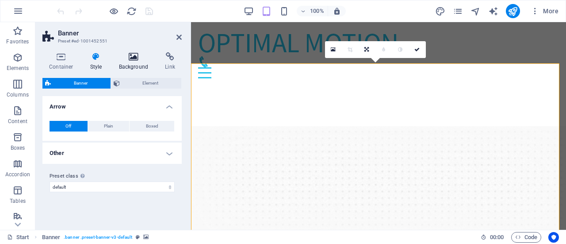
click at [139, 61] on h4 "Background" at bounding box center [135, 61] width 46 height 19
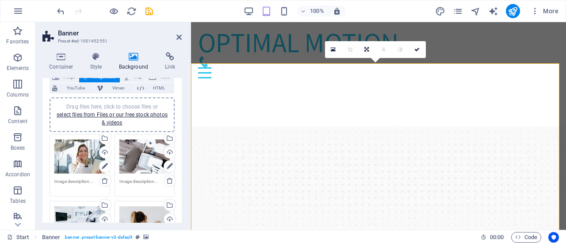
scroll to position [118, 0]
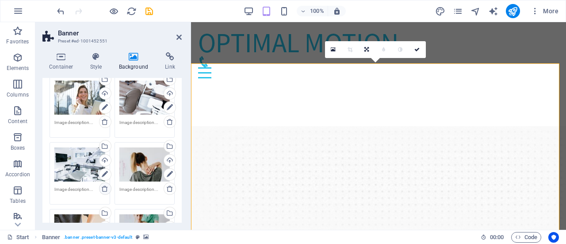
click at [104, 187] on icon at bounding box center [104, 188] width 7 height 7
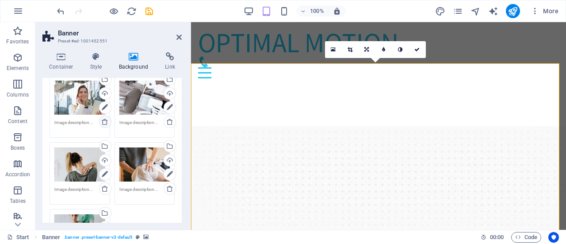
click at [106, 121] on icon at bounding box center [104, 121] width 7 height 7
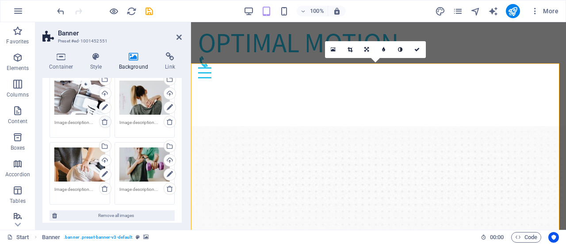
click at [106, 121] on icon at bounding box center [104, 121] width 7 height 7
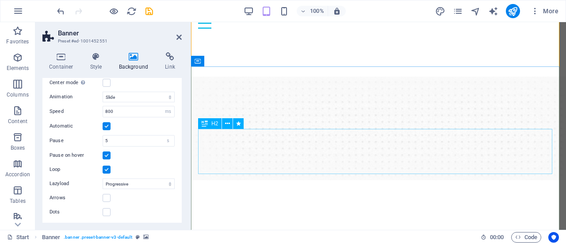
scroll to position [59, 0]
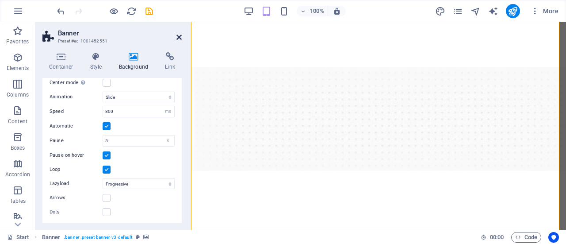
drag, startPoint x: 180, startPoint y: 36, endPoint x: 144, endPoint y: 14, distance: 42.5
click at [180, 36] on icon at bounding box center [179, 37] width 5 height 7
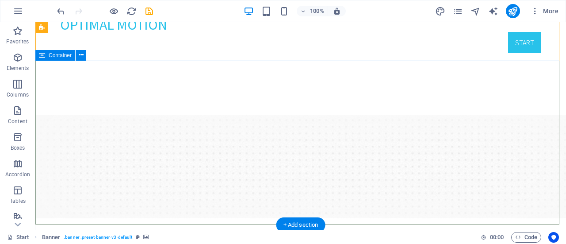
scroll to position [0, 0]
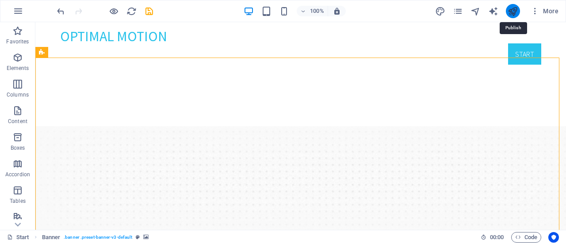
click at [509, 9] on icon "publish" at bounding box center [513, 11] width 10 height 10
checkbox input "false"
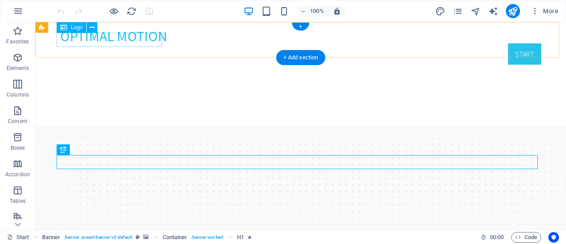
click at [139, 38] on div "Optimal Motion" at bounding box center [300, 36] width 481 height 14
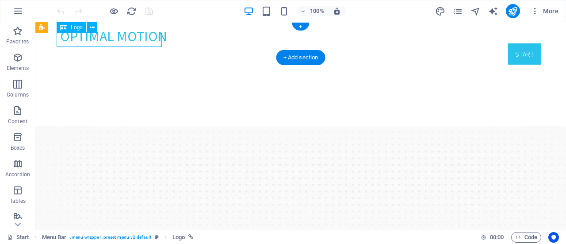
click at [139, 38] on div "Optimal Motion" at bounding box center [300, 36] width 481 height 14
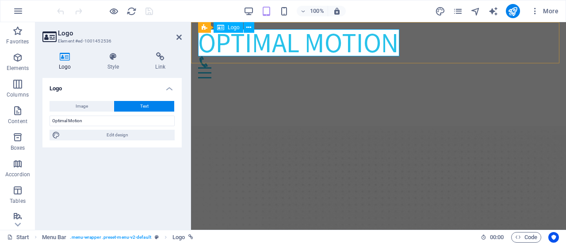
click at [280, 42] on div "Optimal Motion" at bounding box center [378, 42] width 361 height 27
click at [114, 64] on h4 "Style" at bounding box center [115, 61] width 48 height 19
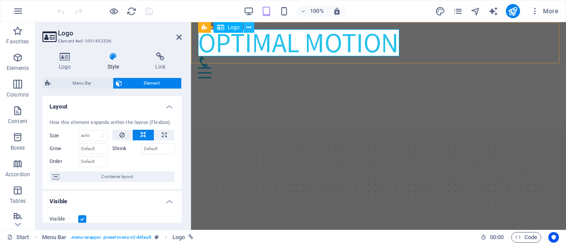
click at [249, 28] on icon at bounding box center [248, 27] width 5 height 9
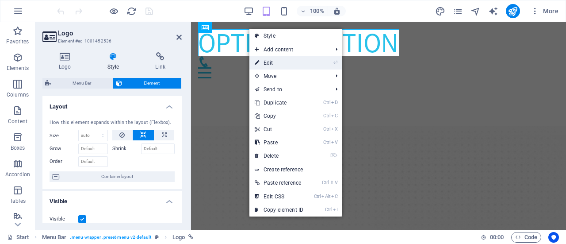
click at [270, 62] on link "⏎ Edit" at bounding box center [278, 62] width 59 height 13
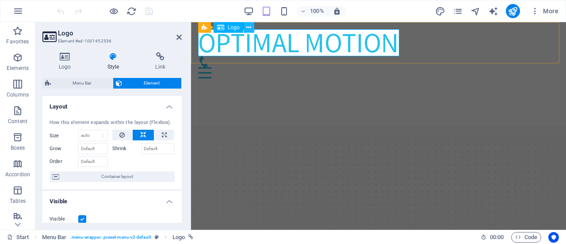
click at [248, 27] on icon at bounding box center [248, 27] width 5 height 9
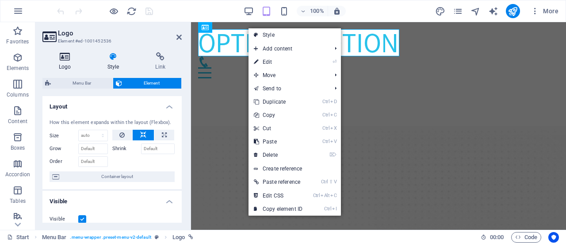
click at [66, 59] on icon at bounding box center [64, 56] width 45 height 9
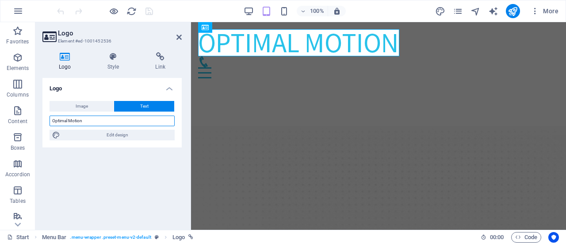
click at [148, 118] on input "Optimal Motion" at bounding box center [112, 120] width 125 height 11
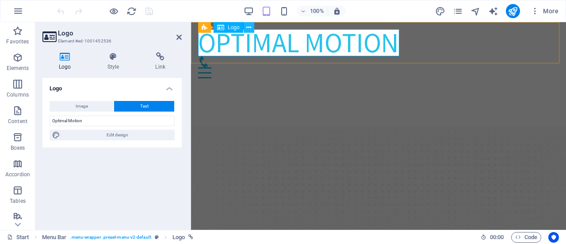
click at [251, 31] on icon at bounding box center [248, 27] width 5 height 9
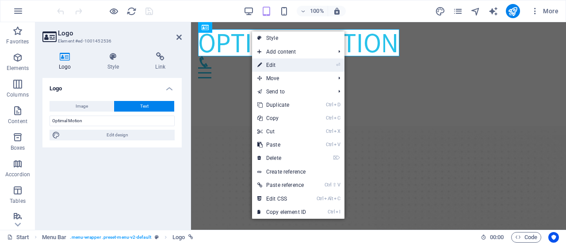
click at [316, 64] on li "⏎ Edit" at bounding box center [298, 64] width 92 height 13
click at [288, 66] on link "⏎ Edit" at bounding box center [281, 64] width 59 height 13
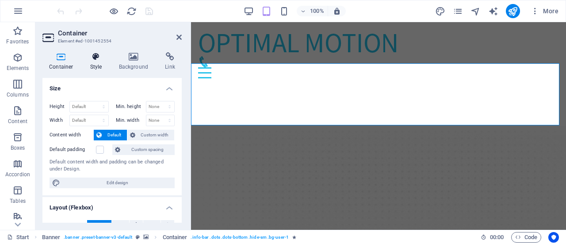
click at [97, 57] on icon at bounding box center [96, 56] width 25 height 9
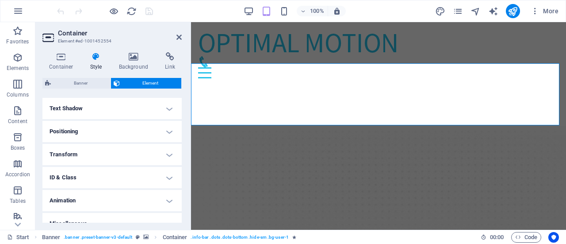
scroll to position [247, 0]
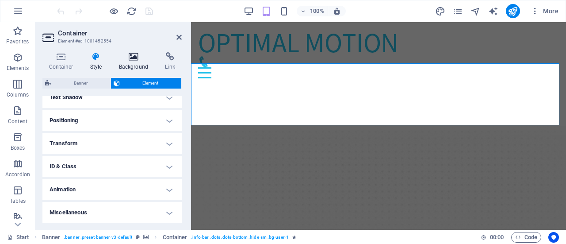
click at [141, 57] on icon at bounding box center [133, 56] width 43 height 9
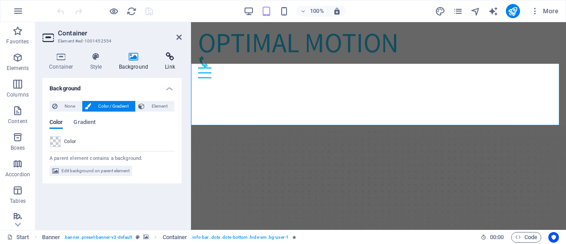
click at [169, 60] on icon at bounding box center [169, 56] width 23 height 9
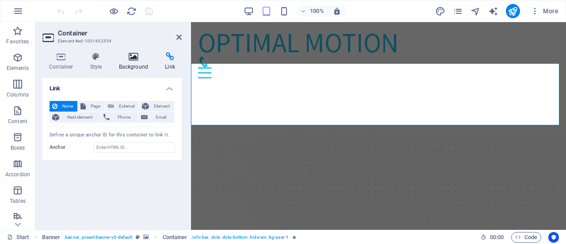
click at [138, 60] on icon at bounding box center [133, 56] width 43 height 9
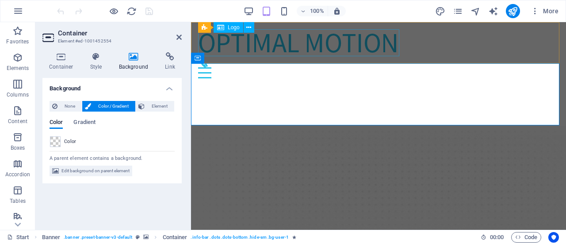
click at [295, 42] on div "Optimal Motion" at bounding box center [378, 42] width 361 height 27
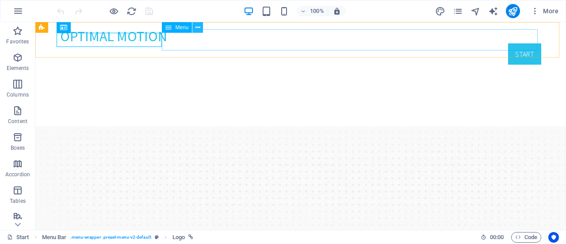
click at [197, 27] on icon at bounding box center [198, 27] width 5 height 9
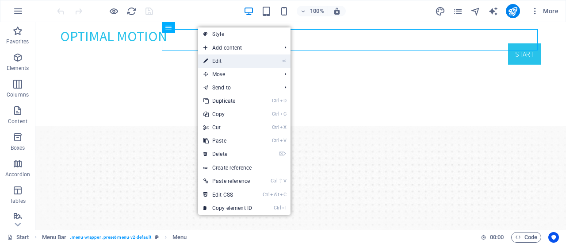
click at [215, 58] on link "⏎ Edit" at bounding box center [227, 60] width 59 height 13
select select
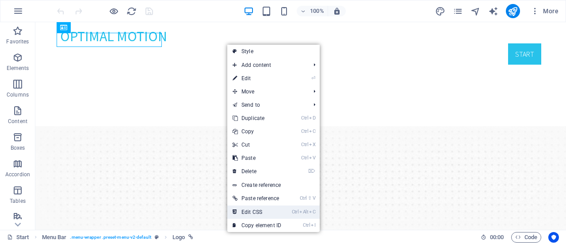
click at [260, 208] on link "Ctrl Alt C Edit CSS" at bounding box center [256, 211] width 59 height 13
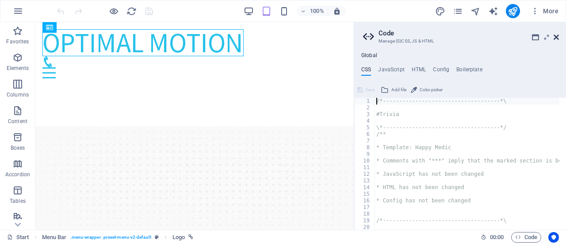
click at [556, 37] on icon at bounding box center [556, 37] width 5 height 7
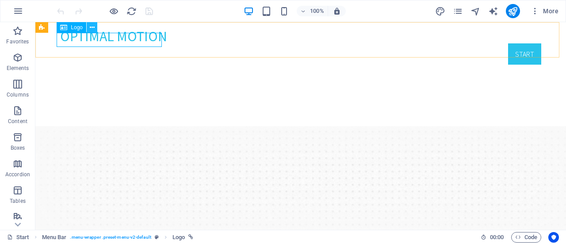
click at [92, 26] on icon at bounding box center [92, 27] width 5 height 9
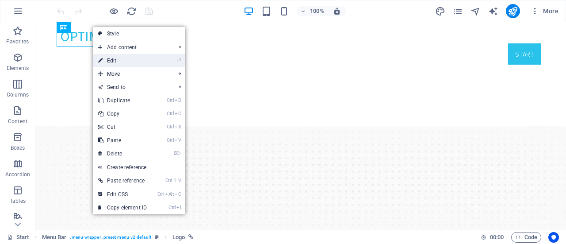
click at [117, 58] on link "⏎ Edit" at bounding box center [122, 60] width 59 height 13
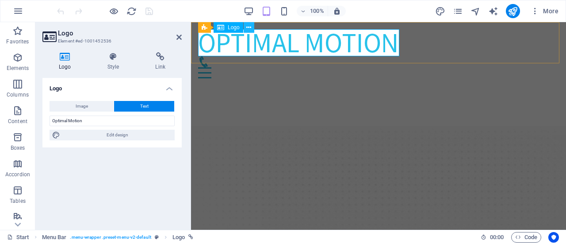
click at [247, 26] on icon at bounding box center [248, 27] width 5 height 9
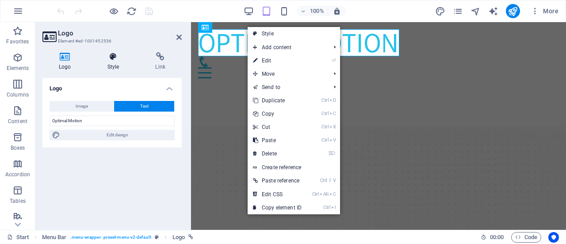
click at [118, 60] on icon at bounding box center [113, 56] width 45 height 9
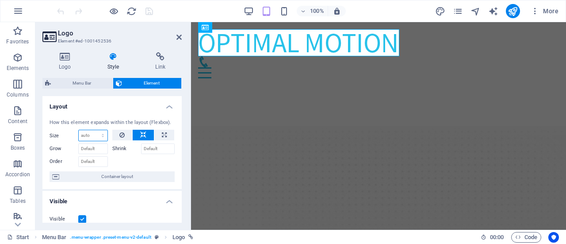
click at [88, 133] on select "Default auto px % 1/1 1/2 1/3 1/4 1/5 1/6 1/7 1/8 1/9 1/10" at bounding box center [93, 135] width 29 height 11
select select "px"
click at [94, 130] on select "Default auto px % 1/1 1/2 1/3 1/4 1/5 1/6 1/7 1/8 1/9 1/10" at bounding box center [93, 135] width 29 height 11
type input "0"
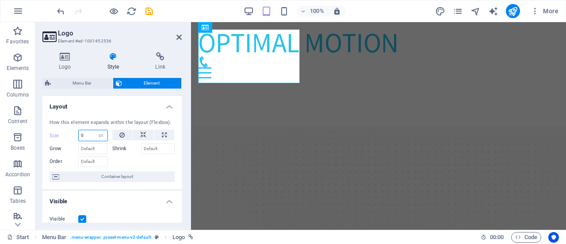
click at [92, 135] on input "0" at bounding box center [93, 135] width 29 height 11
click at [102, 136] on select "Default auto px % 1/1 1/2 1/3 1/4 1/5 1/6 1/7 1/8 1/9 1/10" at bounding box center [101, 135] width 12 height 11
select select "auto"
click at [95, 130] on select "Default auto px % 1/1 1/2 1/3 1/4 1/5 1/6 1/7 1/8 1/9 1/10" at bounding box center [101, 135] width 12 height 11
select select "DISABLED_OPTION_VALUE"
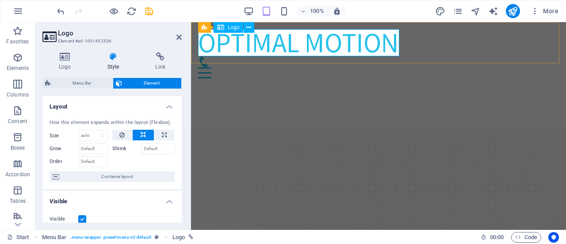
click at [238, 45] on div "Optimal Motion" at bounding box center [378, 42] width 361 height 27
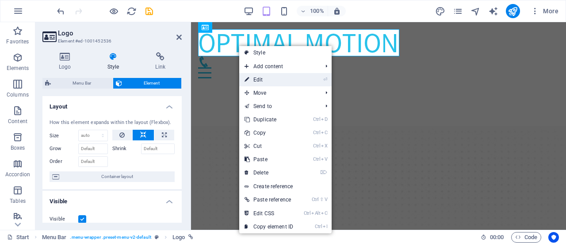
click at [257, 81] on link "⏎ Edit" at bounding box center [268, 79] width 59 height 13
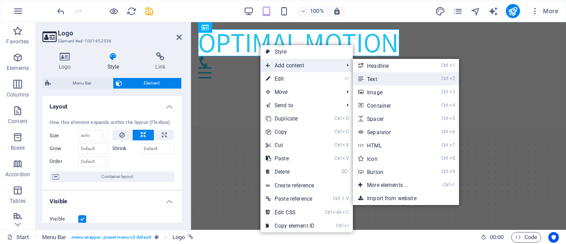
click at [370, 76] on link "Ctrl 2 Text" at bounding box center [389, 78] width 73 height 13
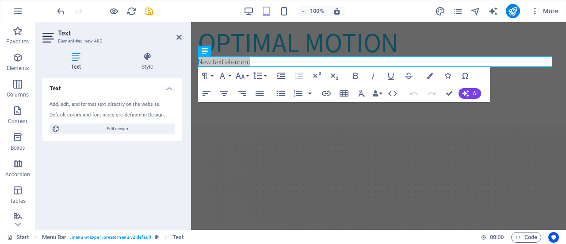
click at [133, 161] on div "Text Add, edit, and format text directly on the website. Default colors and fon…" at bounding box center [111, 150] width 139 height 145
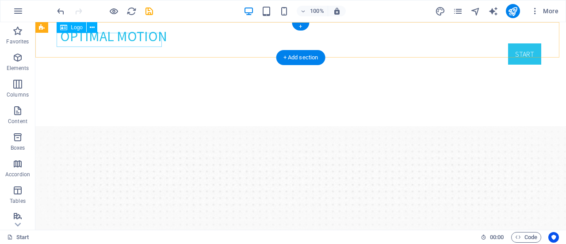
click at [125, 38] on div "Optimal Motion" at bounding box center [300, 36] width 481 height 14
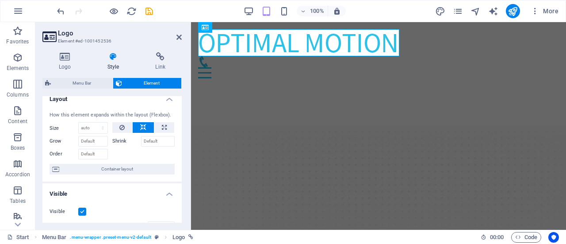
scroll to position [0, 0]
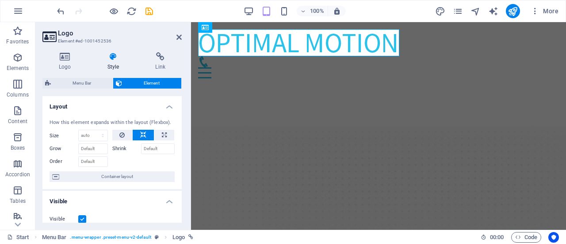
click at [115, 60] on icon at bounding box center [113, 56] width 45 height 9
click at [70, 60] on icon at bounding box center [64, 56] width 45 height 9
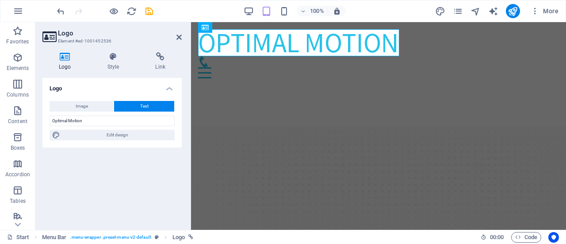
click at [137, 105] on button "Text" at bounding box center [144, 106] width 60 height 11
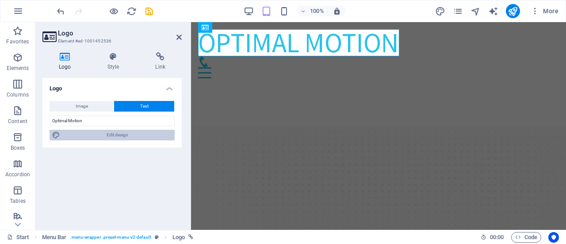
click at [123, 133] on span "Edit design" at bounding box center [117, 135] width 109 height 11
select select "rem"
select select "400"
select select "px"
select select "rem"
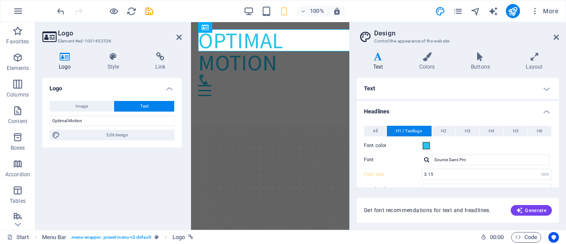
click at [377, 60] on icon at bounding box center [378, 56] width 42 height 9
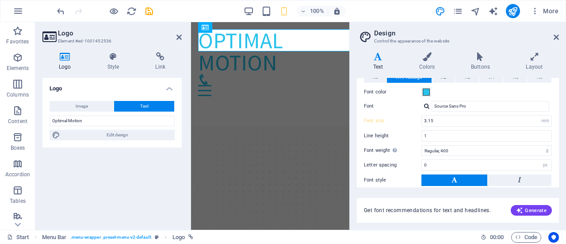
scroll to position [59, 0]
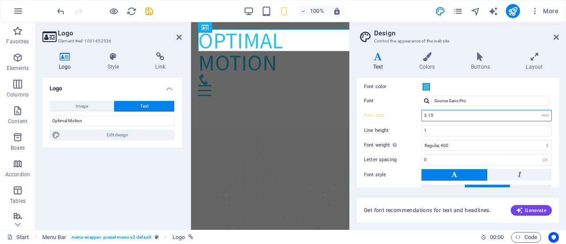
click at [440, 114] on input "3.15" at bounding box center [487, 115] width 130 height 11
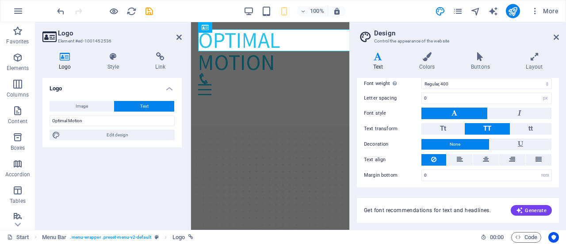
scroll to position [61, 0]
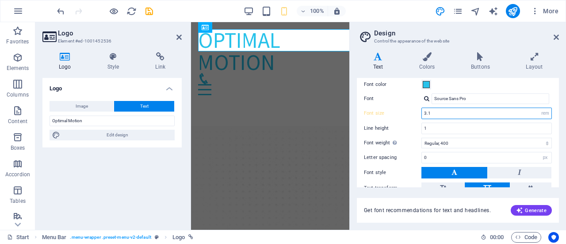
type input "3"
type input "2"
click at [411, 123] on div "Line height 1" at bounding box center [458, 129] width 188 height 12
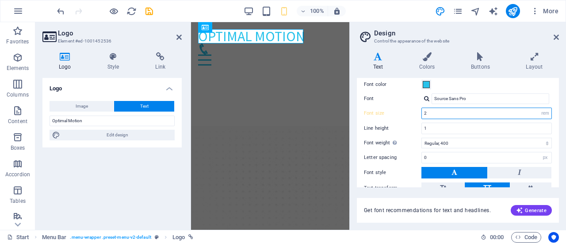
click at [429, 112] on input "2" at bounding box center [487, 113] width 130 height 11
drag, startPoint x: 429, startPoint y: 112, endPoint x: 414, endPoint y: 114, distance: 14.7
click at [414, 114] on div "Font size 2 rem px em %" at bounding box center [458, 113] width 188 height 12
click at [413, 127] on label "Line height" at bounding box center [393, 128] width 58 height 5
click at [555, 36] on icon at bounding box center [556, 37] width 5 height 7
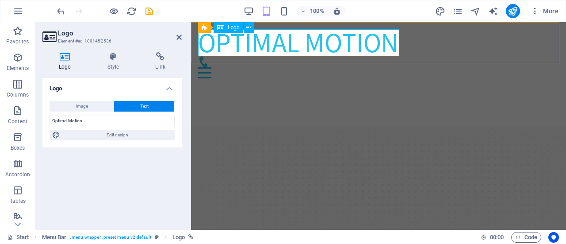
click at [342, 43] on div "Optimal Motion" at bounding box center [378, 42] width 361 height 27
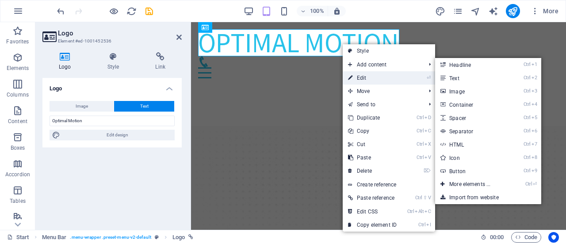
click at [372, 76] on link "⏎ Edit" at bounding box center [372, 77] width 59 height 13
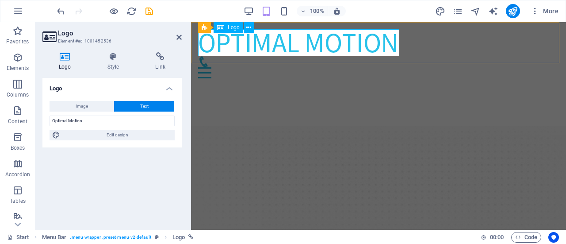
click at [317, 43] on div "Optimal Motion" at bounding box center [378, 42] width 361 height 27
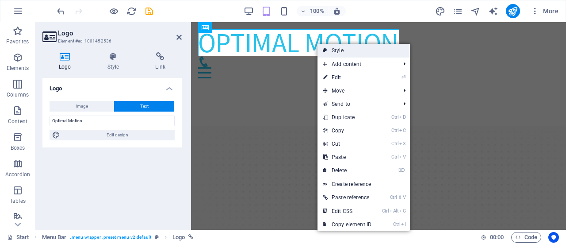
click at [344, 50] on link "Style" at bounding box center [364, 50] width 92 height 13
select select "rem"
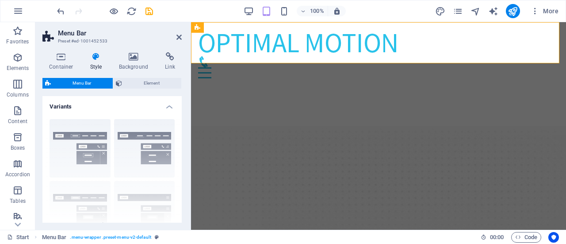
click at [94, 57] on icon at bounding box center [96, 56] width 25 height 9
click at [273, 44] on div "Optimal Motion" at bounding box center [378, 42] width 361 height 27
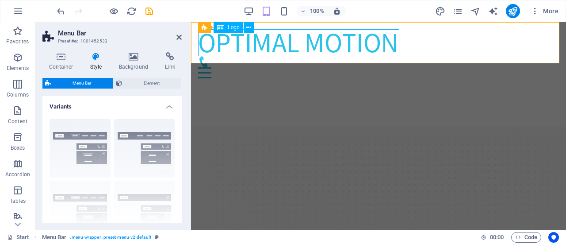
click at [273, 44] on div "Optimal Motion" at bounding box center [378, 42] width 361 height 27
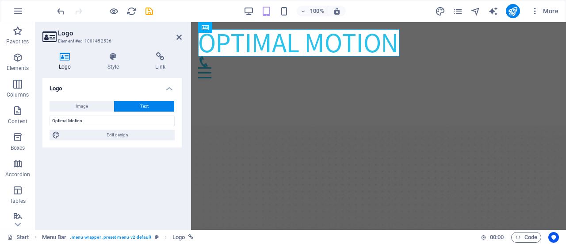
click at [154, 105] on button "Text" at bounding box center [144, 106] width 60 height 11
click at [152, 102] on button "Text" at bounding box center [144, 106] width 60 height 11
click at [139, 120] on input "Optimal Motion" at bounding box center [112, 120] width 125 height 11
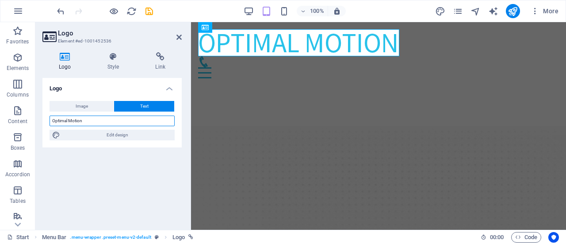
click at [139, 120] on input "Optimal Motion" at bounding box center [112, 120] width 125 height 11
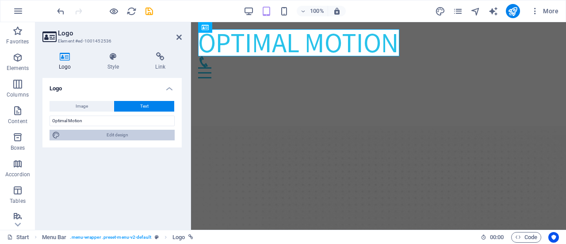
click at [129, 135] on span "Edit design" at bounding box center [117, 135] width 109 height 11
select select "rem"
select select "400"
select select "px"
select select "rem"
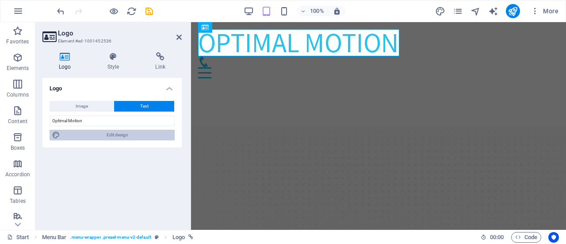
select select "rem"
select select "300"
select select "px"
select select "rem"
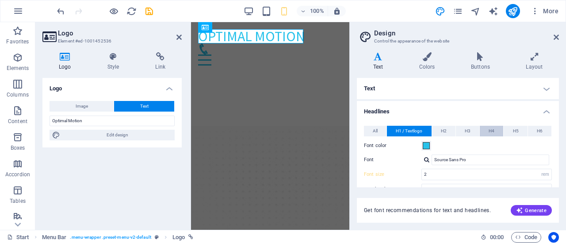
click at [489, 129] on span "H4" at bounding box center [492, 131] width 6 height 11
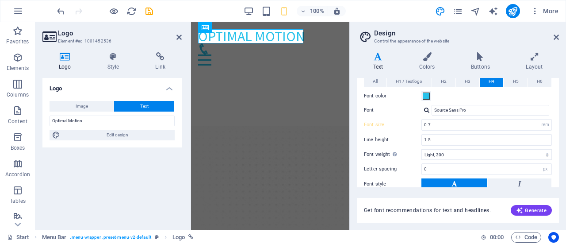
scroll to position [59, 0]
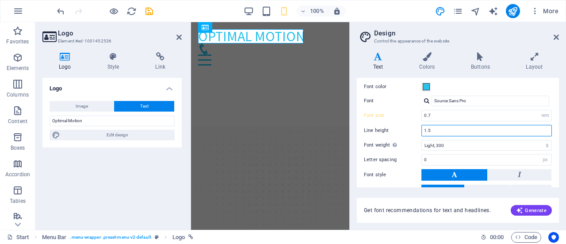
drag, startPoint x: 434, startPoint y: 130, endPoint x: 415, endPoint y: 130, distance: 18.2
click at [415, 130] on div "Line height 1.5" at bounding box center [458, 131] width 188 height 12
type input "1"
click at [411, 119] on div "Font size 0.7 rem px em %" at bounding box center [458, 116] width 188 height 12
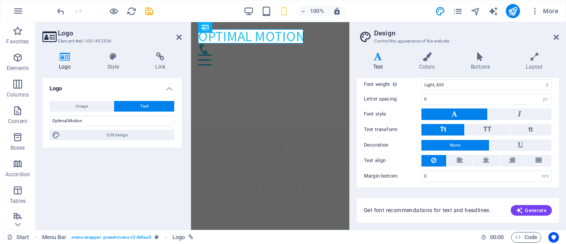
scroll to position [120, 0]
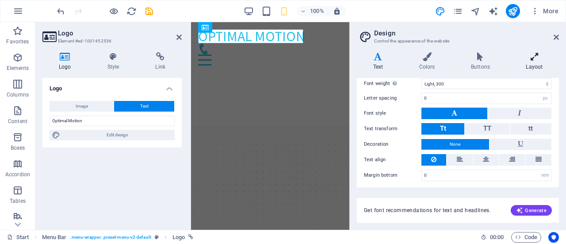
click at [532, 58] on icon at bounding box center [534, 56] width 49 height 9
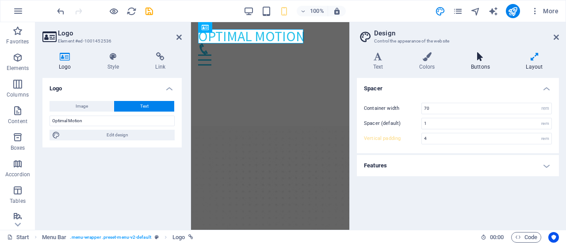
click at [484, 57] on icon at bounding box center [480, 56] width 51 height 9
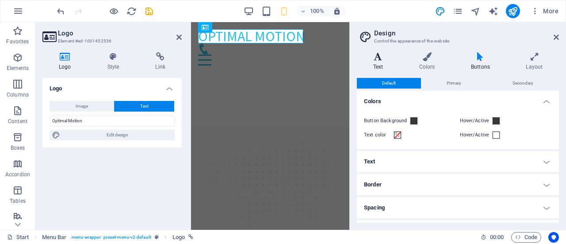
click at [376, 58] on icon at bounding box center [378, 56] width 42 height 9
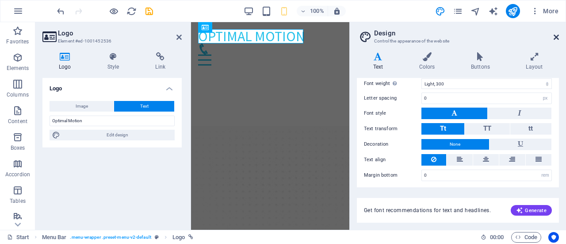
click at [557, 37] on icon at bounding box center [556, 37] width 5 height 7
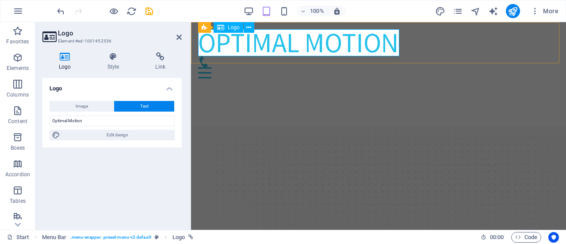
click at [340, 43] on div "Optimal Motion" at bounding box center [378, 42] width 361 height 27
click at [510, 14] on icon "publish" at bounding box center [513, 11] width 10 height 10
checkbox input "false"
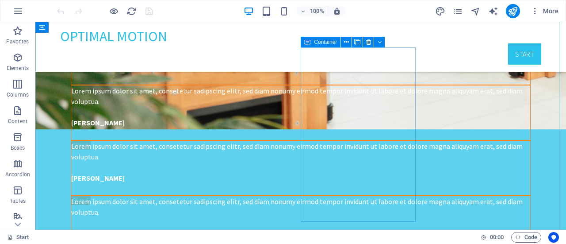
scroll to position [2064, 0]
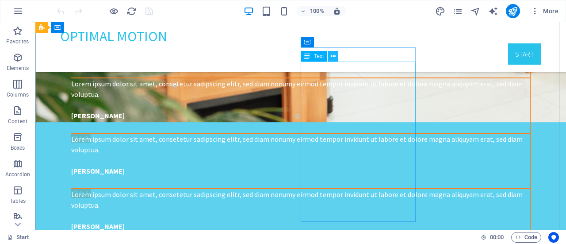
click at [333, 58] on icon at bounding box center [333, 56] width 5 height 9
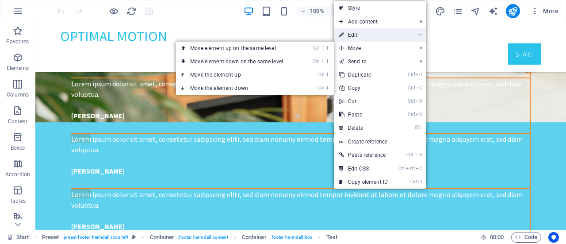
click at [362, 36] on link "⏎ Edit" at bounding box center [363, 34] width 59 height 13
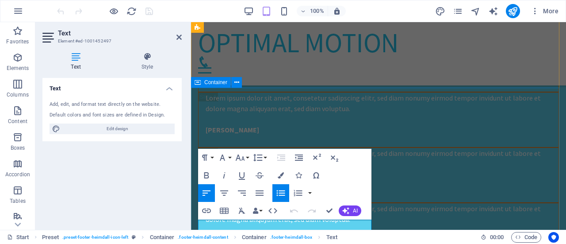
scroll to position [2078, 0]
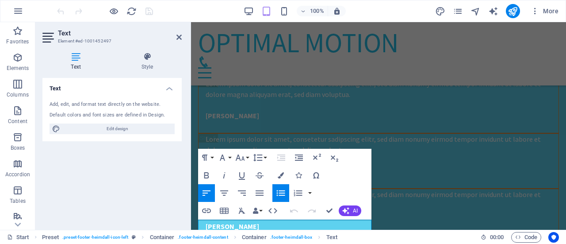
click at [78, 61] on icon at bounding box center [75, 56] width 67 height 9
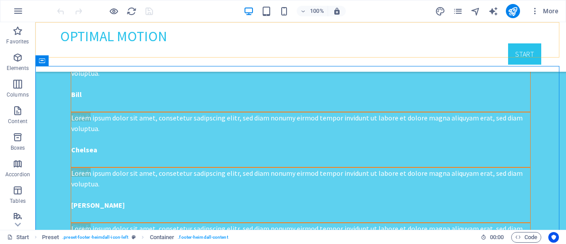
scroll to position [2010, 0]
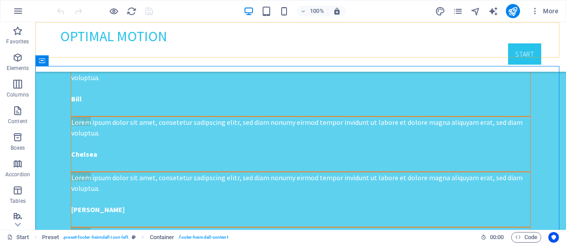
click at [179, 43] on nav "Start" at bounding box center [300, 53] width 481 height 21
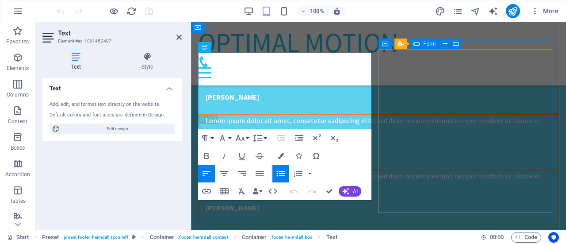
scroll to position [2255, 0]
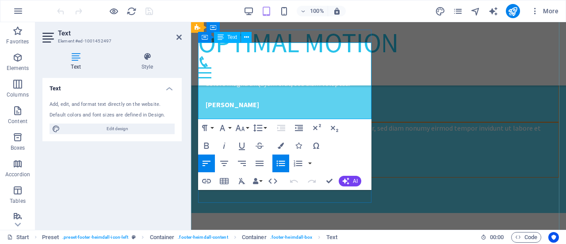
drag, startPoint x: 230, startPoint y: 83, endPoint x: 203, endPoint y: 80, distance: 26.7
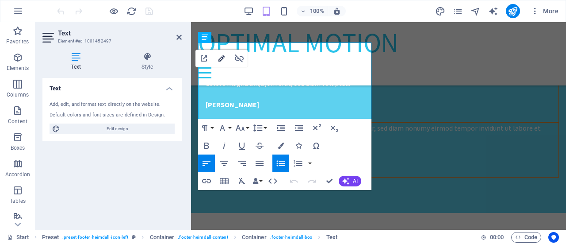
click at [219, 58] on icon "button" at bounding box center [221, 58] width 11 height 11
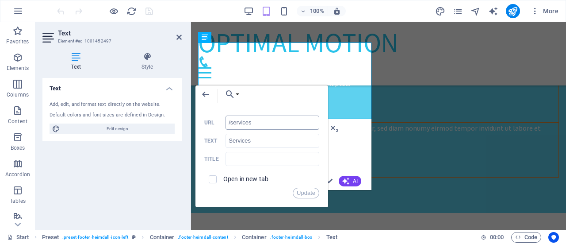
drag, startPoint x: 266, startPoint y: 121, endPoint x: 230, endPoint y: 125, distance: 35.7
click at [230, 125] on input "/services" at bounding box center [273, 122] width 94 height 14
click at [309, 192] on button "Update" at bounding box center [306, 193] width 27 height 11
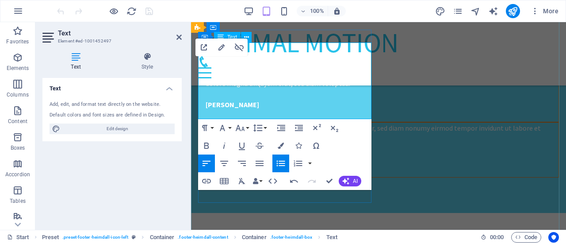
type input "/doctors"
type input "Doctors"
click at [223, 48] on icon "button" at bounding box center [221, 47] width 11 height 11
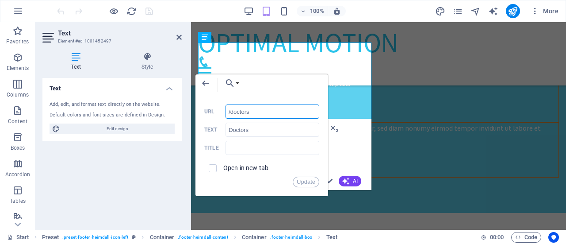
drag, startPoint x: 231, startPoint y: 110, endPoint x: 268, endPoint y: 116, distance: 37.2
click at [268, 116] on input "/doctors" at bounding box center [273, 111] width 94 height 14
click at [309, 186] on button "Update" at bounding box center [306, 182] width 27 height 11
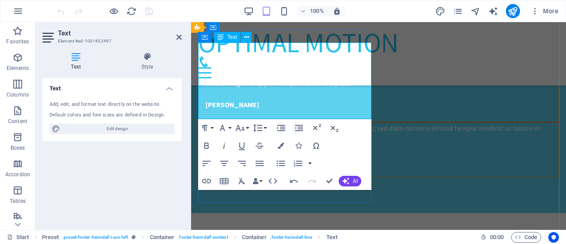
drag, startPoint x: 248, startPoint y: 92, endPoint x: 206, endPoint y: 93, distance: 42.0
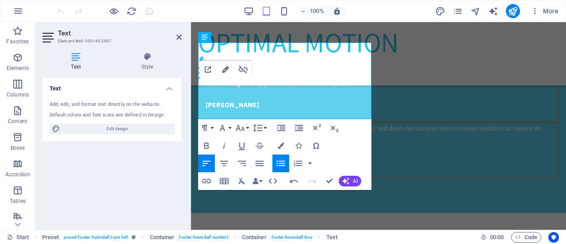
type input "/appointments"
type input "Appointments"
click at [224, 68] on icon "button" at bounding box center [225, 69] width 11 height 11
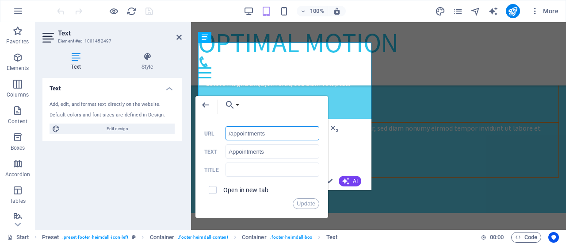
drag, startPoint x: 231, startPoint y: 132, endPoint x: 284, endPoint y: 132, distance: 53.1
click at [284, 132] on input "/appointments" at bounding box center [273, 133] width 94 height 14
click at [303, 204] on button "Update" at bounding box center [306, 203] width 27 height 11
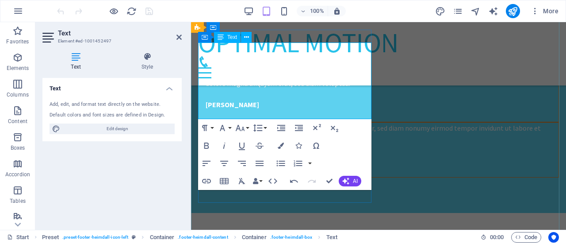
drag, startPoint x: 249, startPoint y: 91, endPoint x: 207, endPoint y: 93, distance: 42.5
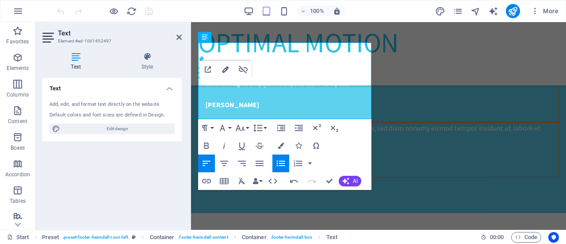
click at [227, 69] on icon "button" at bounding box center [225, 69] width 11 height 11
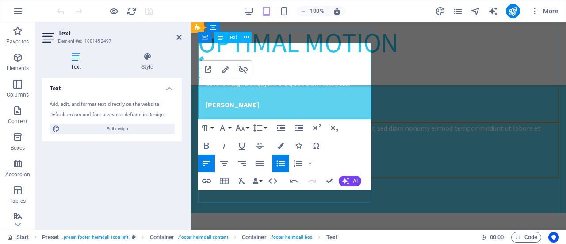
drag, startPoint x: 243, startPoint y: 102, endPoint x: 206, endPoint y: 101, distance: 36.7
drag, startPoint x: 245, startPoint y: 102, endPoint x: 207, endPoint y: 103, distance: 38.1
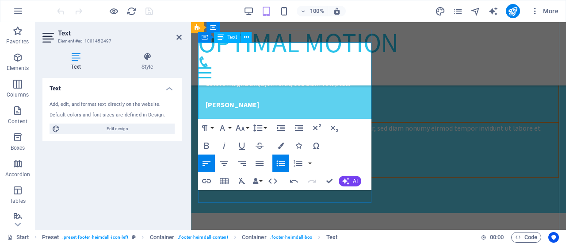
drag, startPoint x: 229, startPoint y: 113, endPoint x: 204, endPoint y: 114, distance: 24.8
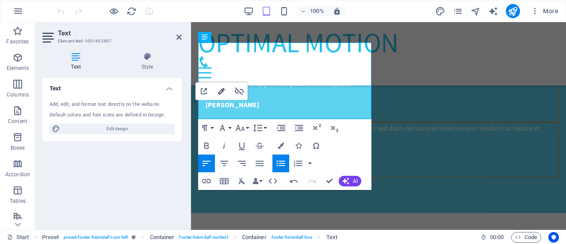
type input "/privacy"
type input "Privacy"
click at [223, 92] on icon "button" at bounding box center [221, 91] width 11 height 11
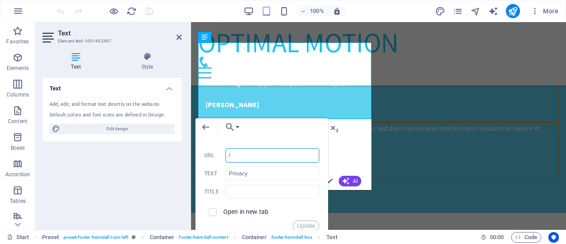
type input "/#"
click at [303, 226] on button "Update" at bounding box center [306, 225] width 27 height 11
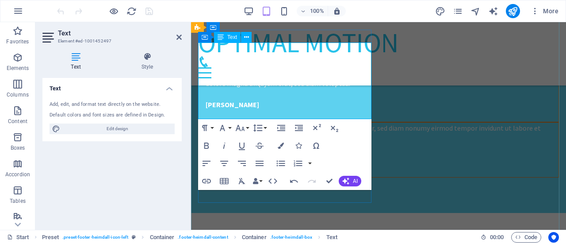
drag, startPoint x: 242, startPoint y: 105, endPoint x: 205, endPoint y: 104, distance: 36.7
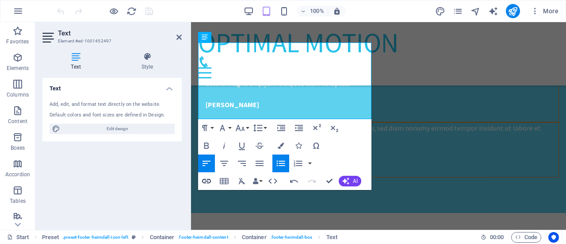
type input "Legal Notice"
click at [211, 184] on icon "button" at bounding box center [206, 181] width 11 height 11
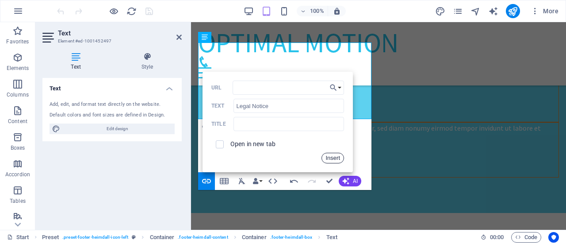
click at [337, 153] on button "Insert" at bounding box center [333, 158] width 23 height 11
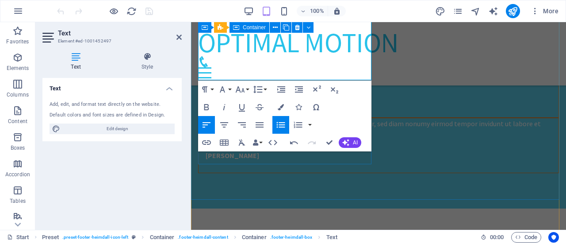
scroll to position [2314, 0]
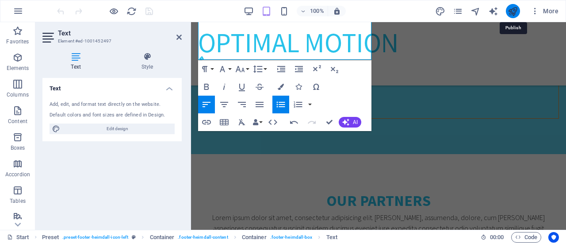
click at [510, 8] on icon "publish" at bounding box center [513, 11] width 10 height 10
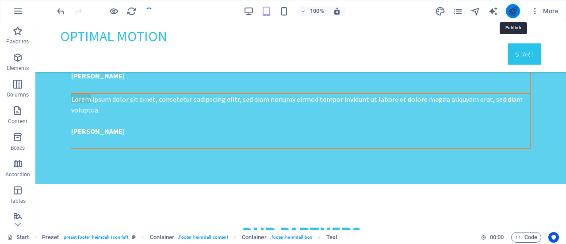
checkbox input "false"
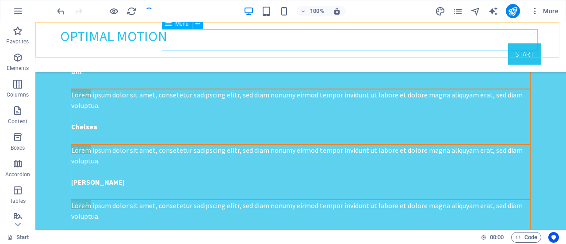
scroll to position [2038, 0]
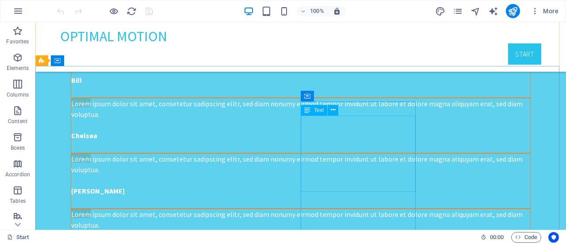
scroll to position [2011, 0]
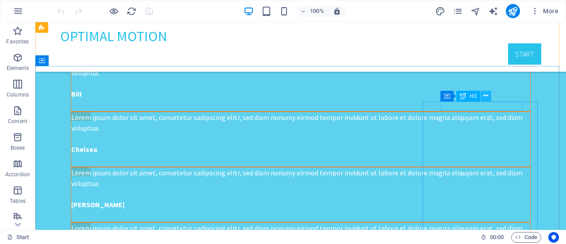
click at [488, 97] on button at bounding box center [486, 96] width 11 height 11
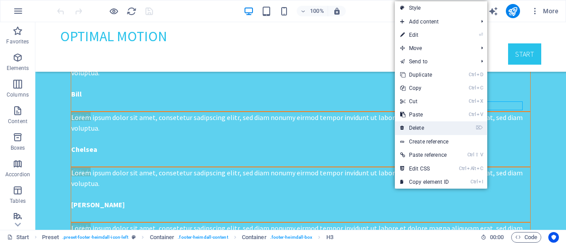
click at [431, 127] on link "⌦ Delete" at bounding box center [424, 127] width 59 height 13
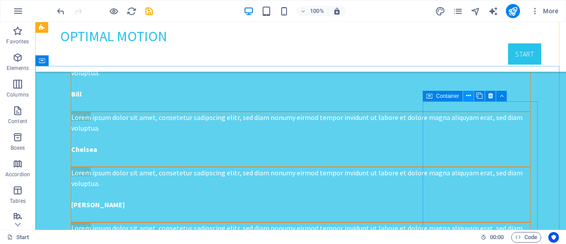
click at [471, 97] on icon at bounding box center [468, 95] width 5 height 9
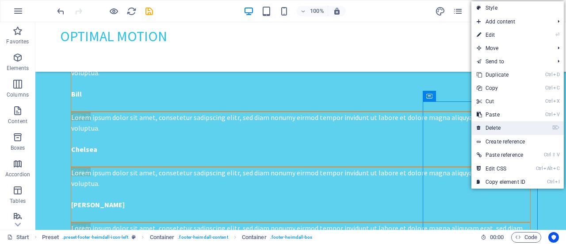
click at [500, 123] on link "⌦ Delete" at bounding box center [501, 127] width 59 height 13
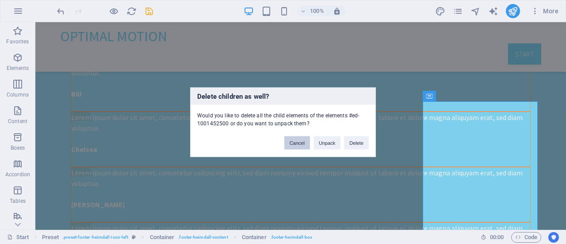
click at [301, 140] on button "Cancel" at bounding box center [297, 142] width 26 height 13
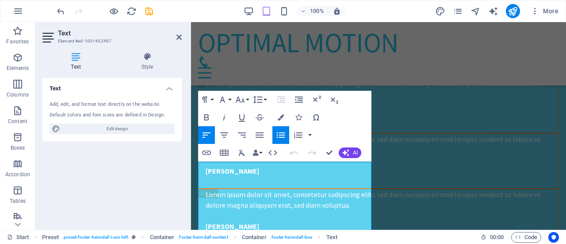
scroll to position [2138, 0]
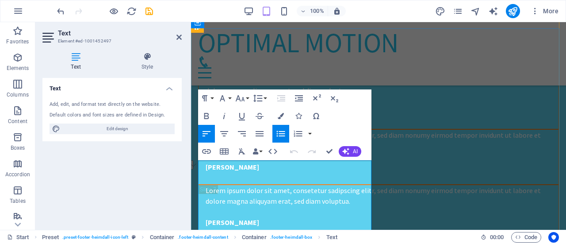
drag, startPoint x: 229, startPoint y: 177, endPoint x: 206, endPoint y: 176, distance: 22.6
click at [220, 156] on icon "button" at bounding box center [222, 154] width 6 height 6
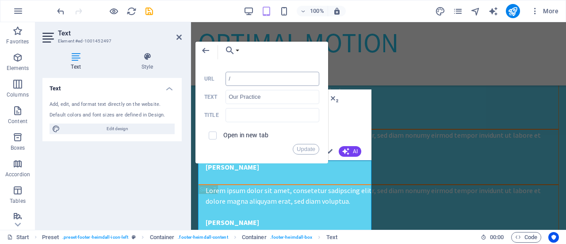
type input "/#"
click at [307, 148] on button "Update" at bounding box center [306, 149] width 27 height 11
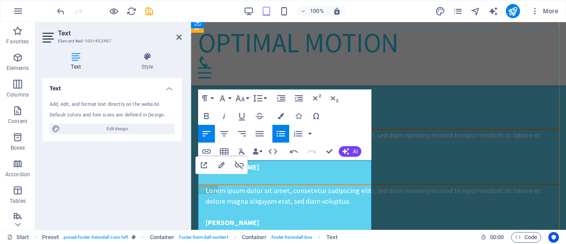
drag, startPoint x: 232, startPoint y: 187, endPoint x: 206, endPoint y: 189, distance: 25.8
type input "Doctors"
click at [224, 165] on icon "button" at bounding box center [221, 165] width 11 height 11
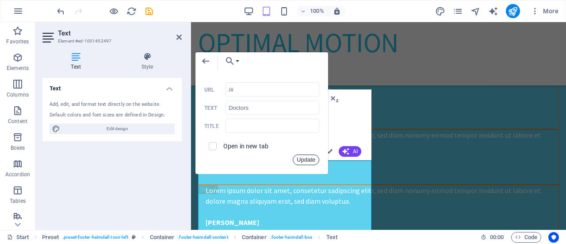
click at [314, 159] on button "Update" at bounding box center [306, 159] width 27 height 11
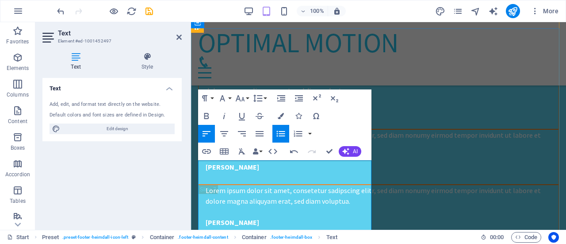
drag, startPoint x: 240, startPoint y: 219, endPoint x: 205, endPoint y: 219, distance: 34.9
type input "/legal-notice"
type input "Legal Notice"
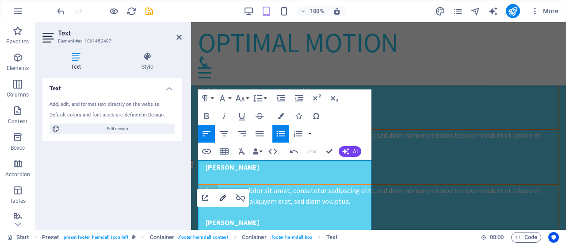
click at [220, 200] on icon "button" at bounding box center [223, 198] width 6 height 6
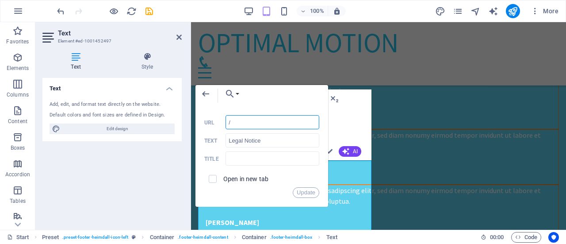
type input "/#"
click at [302, 190] on button "Update" at bounding box center [306, 192] width 27 height 11
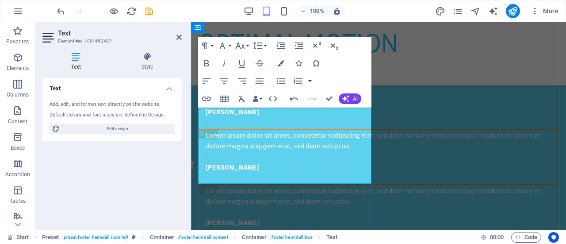
scroll to position [2196, 0]
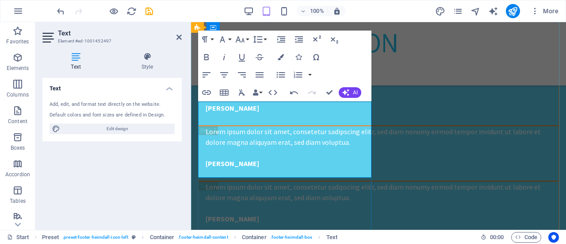
drag, startPoint x: 234, startPoint y: 173, endPoint x: 205, endPoint y: 170, distance: 29.3
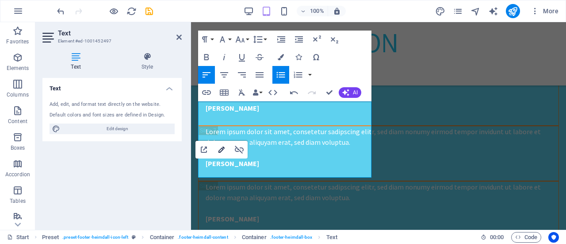
click at [223, 151] on icon "button" at bounding box center [221, 149] width 11 height 11
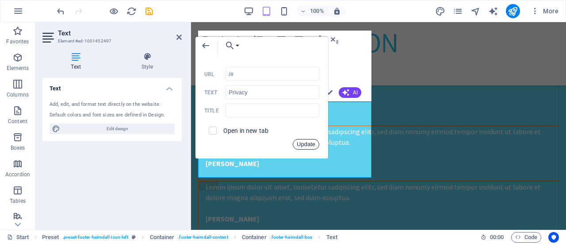
click at [305, 143] on button "Update" at bounding box center [306, 144] width 27 height 11
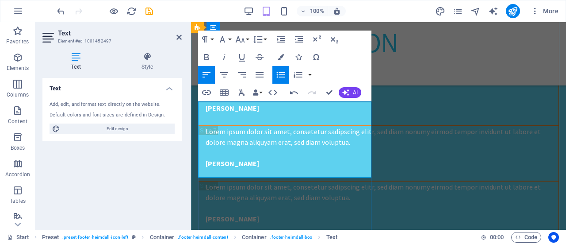
drag, startPoint x: 237, startPoint y: 142, endPoint x: 204, endPoint y: 141, distance: 32.7
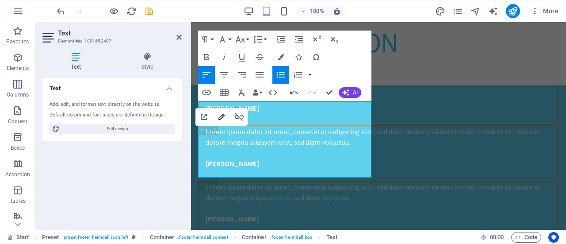
click at [223, 119] on icon "button" at bounding box center [221, 116] width 11 height 11
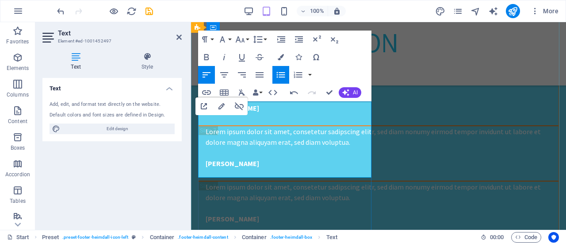
drag, startPoint x: 235, startPoint y: 130, endPoint x: 206, endPoint y: 129, distance: 29.2
type input "Doctors"
click at [220, 107] on icon "button" at bounding box center [221, 106] width 11 height 11
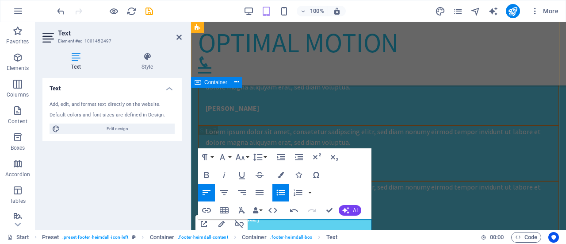
scroll to position [2078, 0]
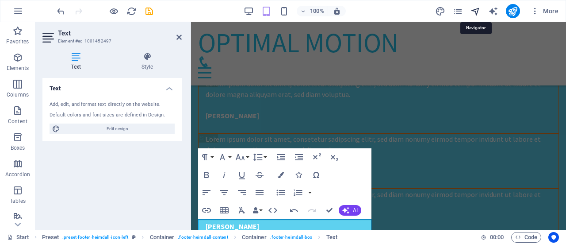
click at [476, 8] on icon "navigator" at bounding box center [476, 11] width 10 height 10
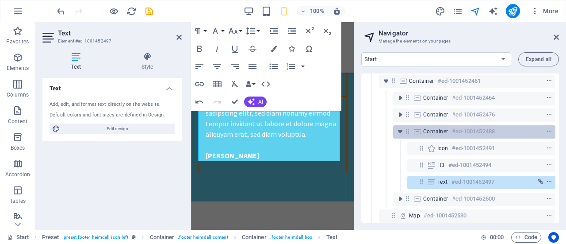
scroll to position [164, 0]
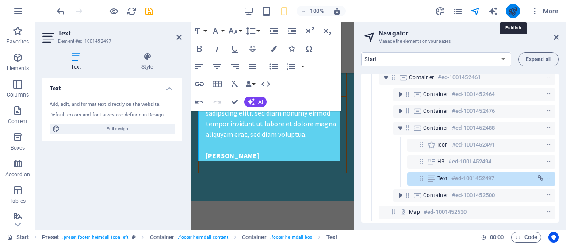
click at [513, 8] on icon "publish" at bounding box center [513, 11] width 10 height 10
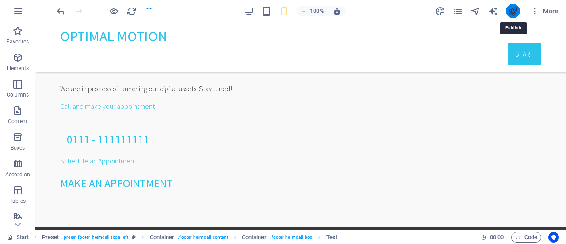
checkbox input "false"
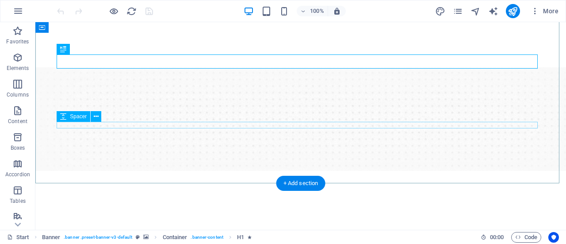
scroll to position [118, 0]
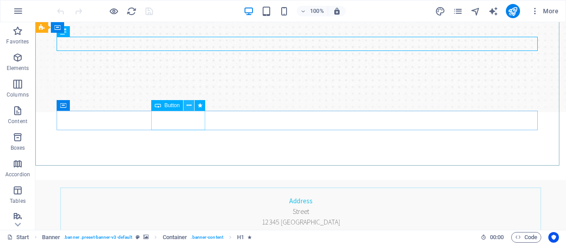
click at [188, 106] on icon at bounding box center [189, 105] width 5 height 9
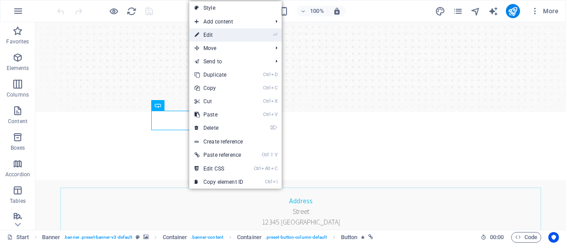
click at [213, 36] on link "⏎ Edit" at bounding box center [218, 34] width 59 height 13
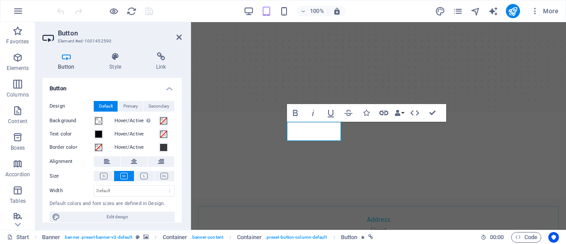
click at [385, 113] on icon "button" at bounding box center [384, 113] width 9 height 4
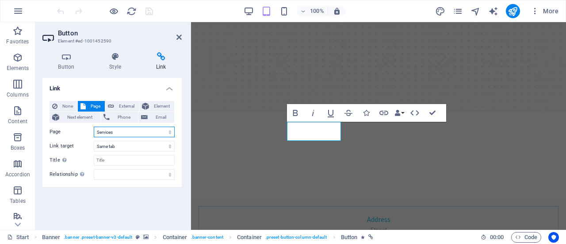
click at [138, 131] on select "Start Our Practice Doctors Services Appointments Legal Notice Privacy" at bounding box center [134, 132] width 81 height 11
select select "0"
click at [94, 127] on select "Start Our Practice Doctors Services Appointments Legal Notice Privacy" at bounding box center [134, 132] width 81 height 11
click at [178, 35] on icon at bounding box center [179, 37] width 5 height 7
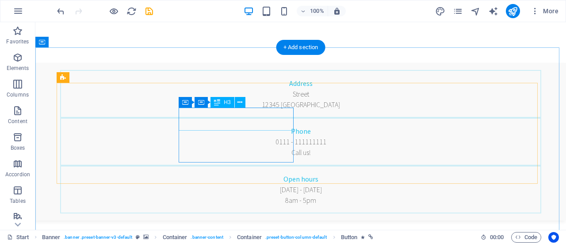
scroll to position [236, 0]
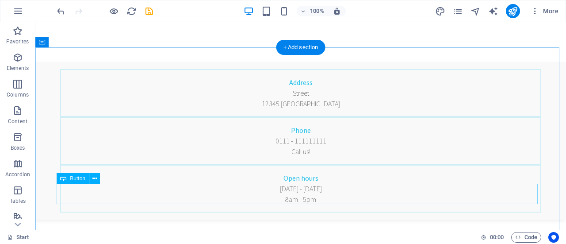
click at [94, 176] on icon at bounding box center [94, 178] width 5 height 9
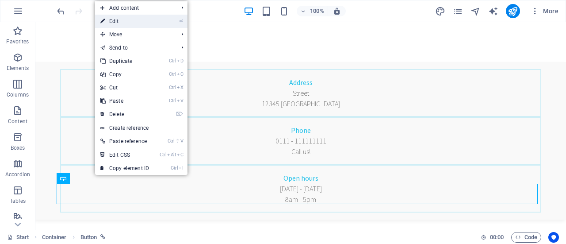
click at [122, 21] on link "⏎ Edit" at bounding box center [124, 21] width 59 height 13
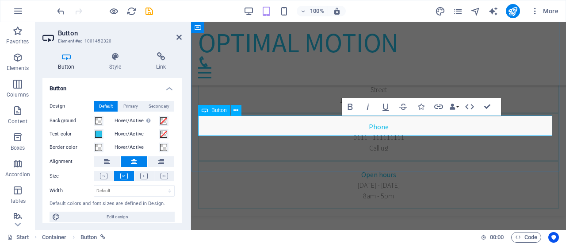
scroll to position [372, 0]
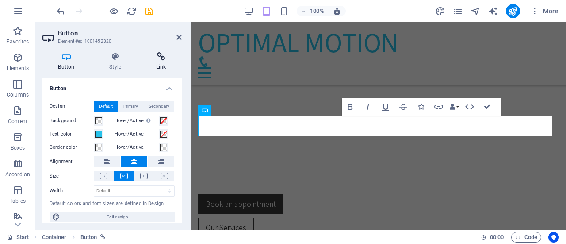
click at [161, 55] on icon at bounding box center [161, 56] width 42 height 9
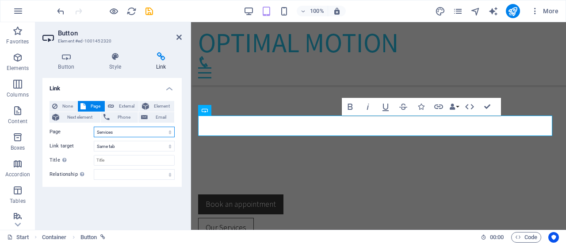
click at [122, 132] on select "Start Our Practice Doctors Services Appointments Legal Notice Privacy" at bounding box center [134, 132] width 81 height 11
select select "0"
click at [94, 127] on select "Start Our Practice Doctors Services Appointments Legal Notice Privacy" at bounding box center [134, 132] width 81 height 11
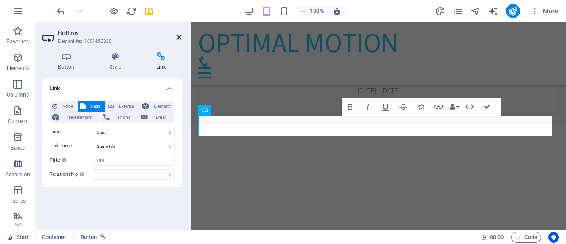
click at [178, 36] on icon at bounding box center [179, 37] width 5 height 7
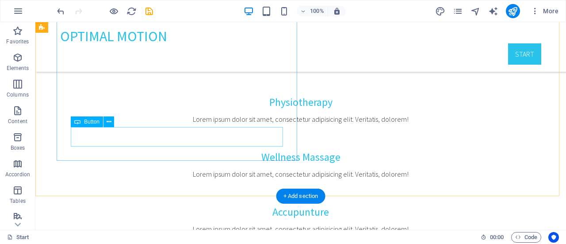
scroll to position [658, 0]
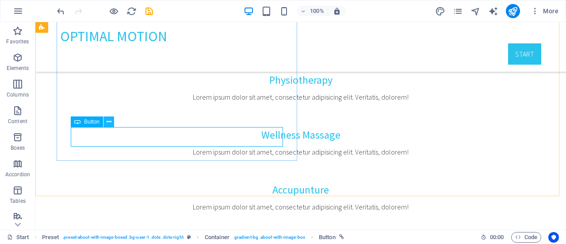
click at [108, 121] on icon at bounding box center [109, 121] width 5 height 9
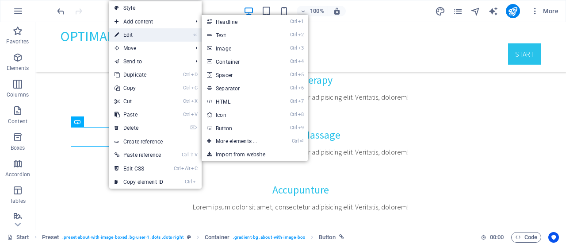
click at [132, 34] on link "⏎ Edit" at bounding box center [138, 34] width 59 height 13
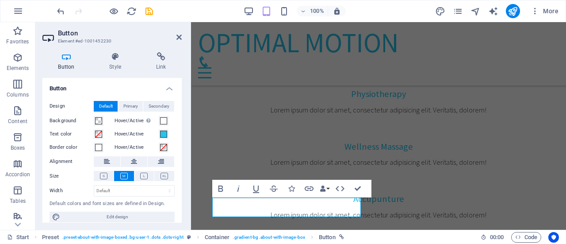
scroll to position [726, 0]
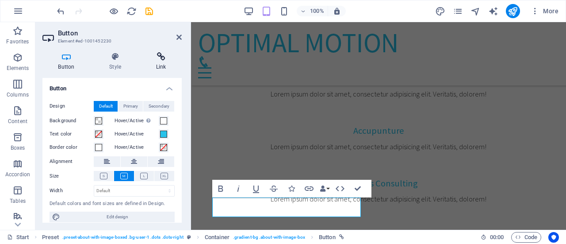
click at [169, 60] on icon at bounding box center [161, 56] width 42 height 9
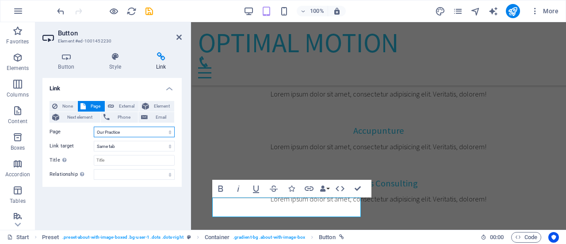
click at [138, 134] on select "Start Our Practice Doctors Services Appointments Legal Notice Privacy" at bounding box center [134, 132] width 81 height 11
select select "0"
click at [94, 127] on select "Start Our Practice Doctors Services Appointments Legal Notice Privacy" at bounding box center [134, 132] width 81 height 11
click at [178, 36] on icon at bounding box center [179, 37] width 5 height 7
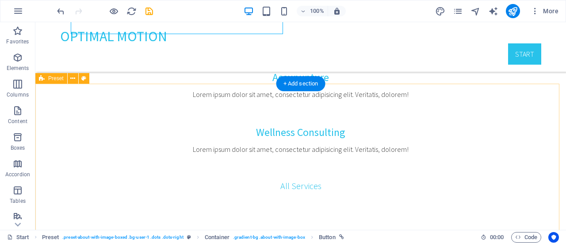
scroll to position [776, 0]
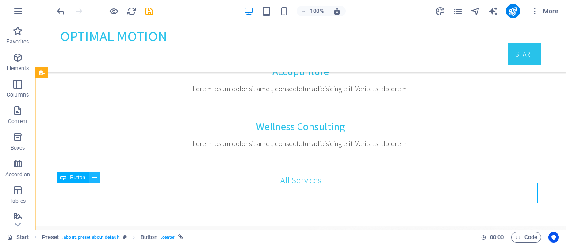
click at [94, 177] on icon at bounding box center [94, 177] width 5 height 9
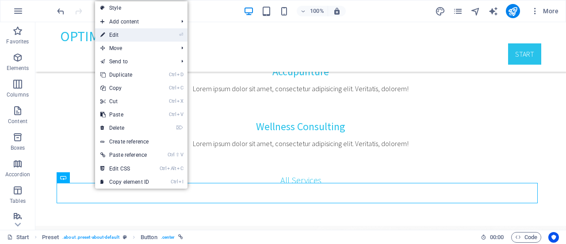
click at [127, 38] on link "⏎ Edit" at bounding box center [124, 34] width 59 height 13
select select "4"
select select
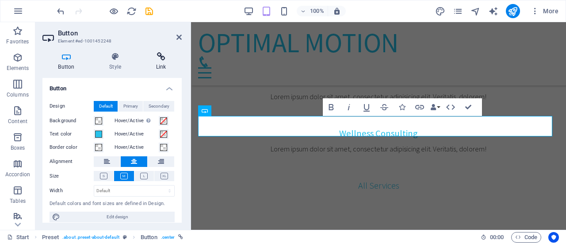
scroll to position [988, 0]
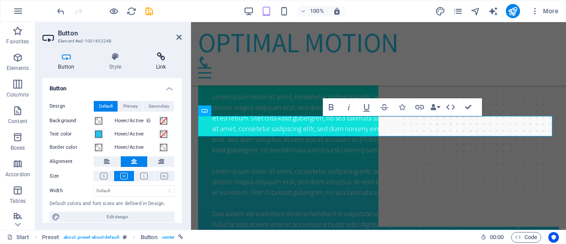
click at [161, 61] on h4 "Link" at bounding box center [161, 61] width 42 height 19
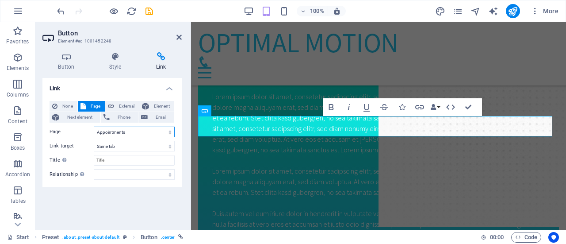
click at [125, 131] on select "Start Our Practice Doctors Services Appointments Legal Notice Privacy" at bounding box center [134, 132] width 81 height 11
select select "0"
click at [94, 127] on select "Start Our Practice Doctors Services Appointments Legal Notice Privacy" at bounding box center [134, 132] width 81 height 11
click at [180, 38] on icon at bounding box center [179, 37] width 5 height 7
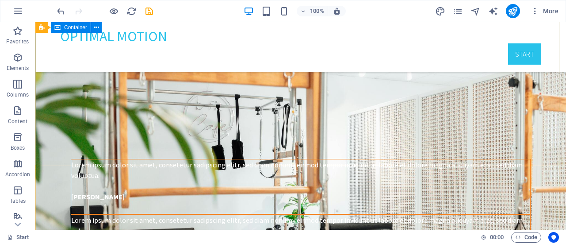
scroll to position [1911, 0]
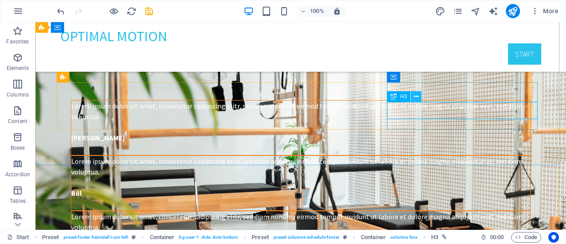
click at [415, 96] on icon at bounding box center [416, 96] width 5 height 9
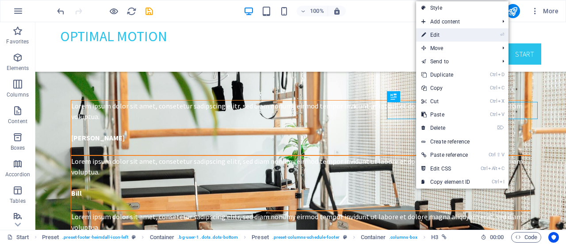
click at [441, 32] on link "⏎ Edit" at bounding box center [445, 34] width 59 height 13
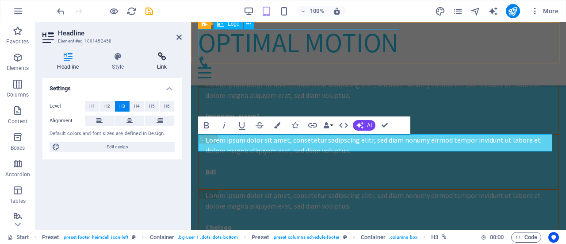
scroll to position [1979, 0]
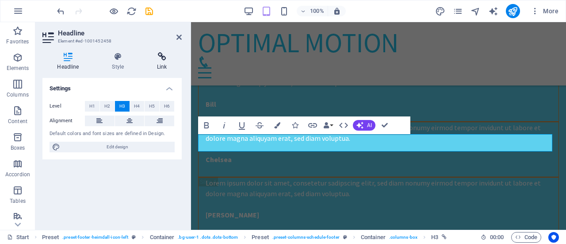
click at [154, 61] on h4 "Link" at bounding box center [161, 61] width 39 height 19
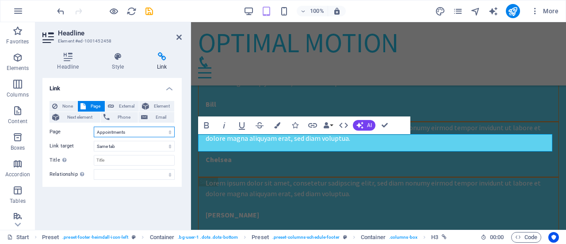
click at [133, 132] on select "Start Our Practice Doctors Services Appointments Legal Notice Privacy" at bounding box center [134, 132] width 81 height 11
select select "0"
click at [94, 127] on select "Start Our Practice Doctors Services Appointments Legal Notice Privacy" at bounding box center [134, 132] width 81 height 11
click at [181, 35] on icon at bounding box center [179, 37] width 5 height 7
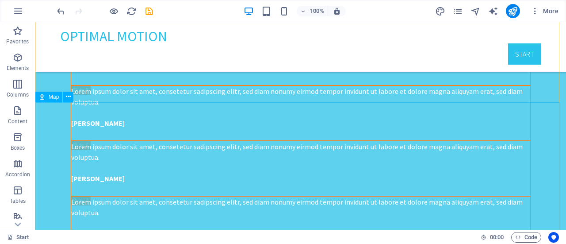
scroll to position [2246, 0]
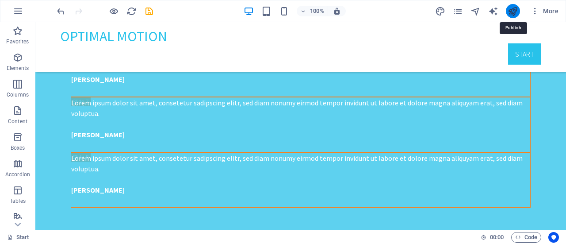
click at [509, 9] on icon "publish" at bounding box center [513, 11] width 10 height 10
checkbox input "false"
